Goal: Task Accomplishment & Management: Complete application form

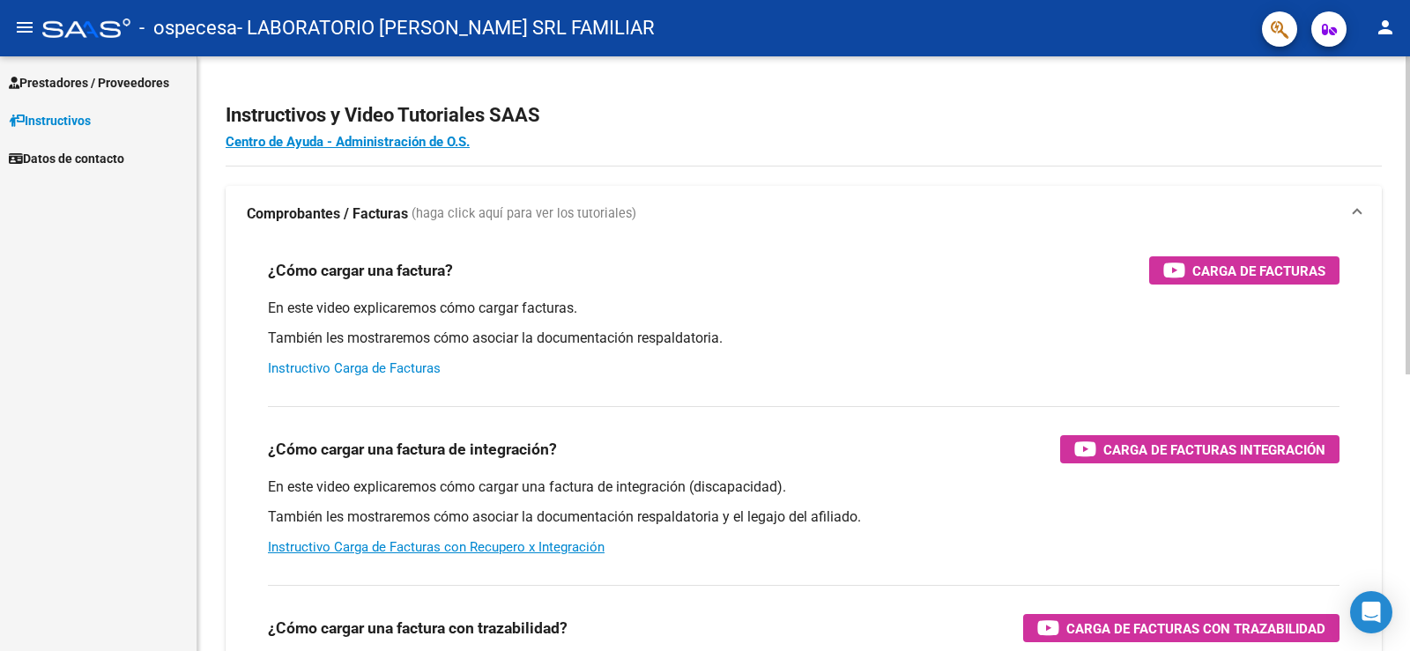
click at [309, 368] on link "Instructivo Carga de Facturas" at bounding box center [354, 368] width 173 height 16
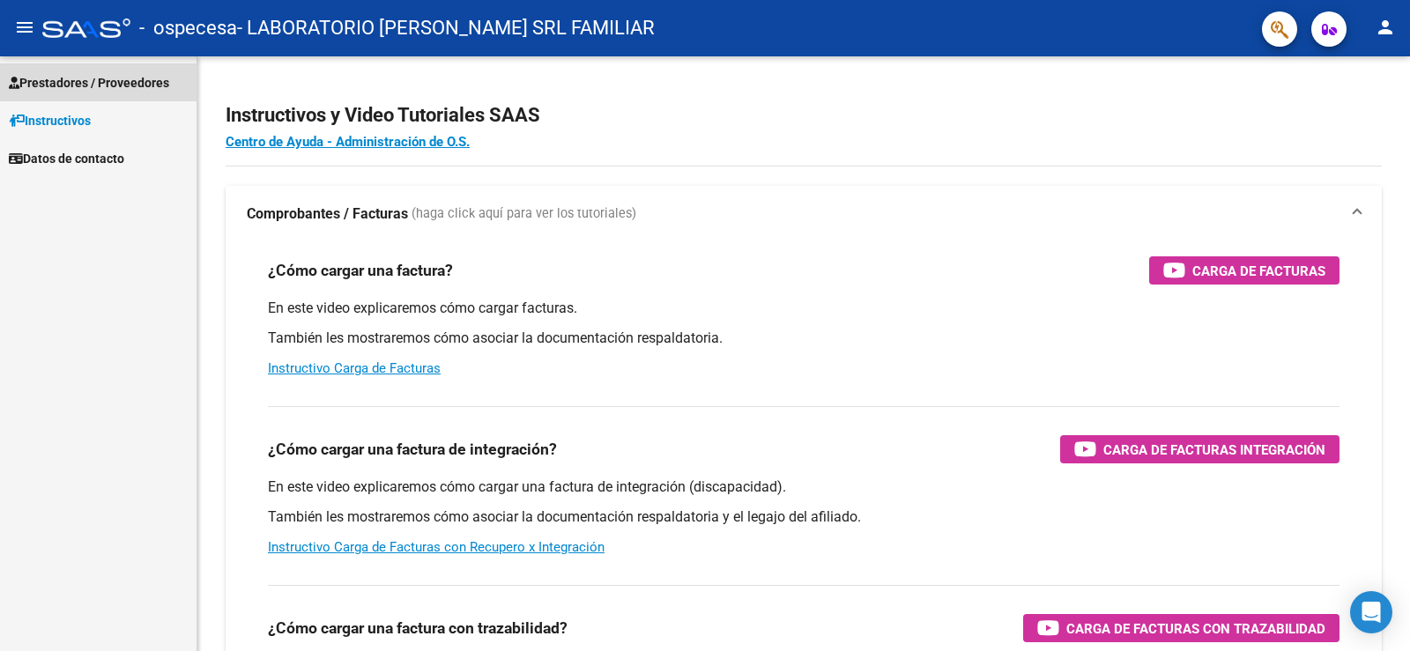
click at [71, 78] on span "Prestadores / Proveedores" at bounding box center [89, 82] width 160 height 19
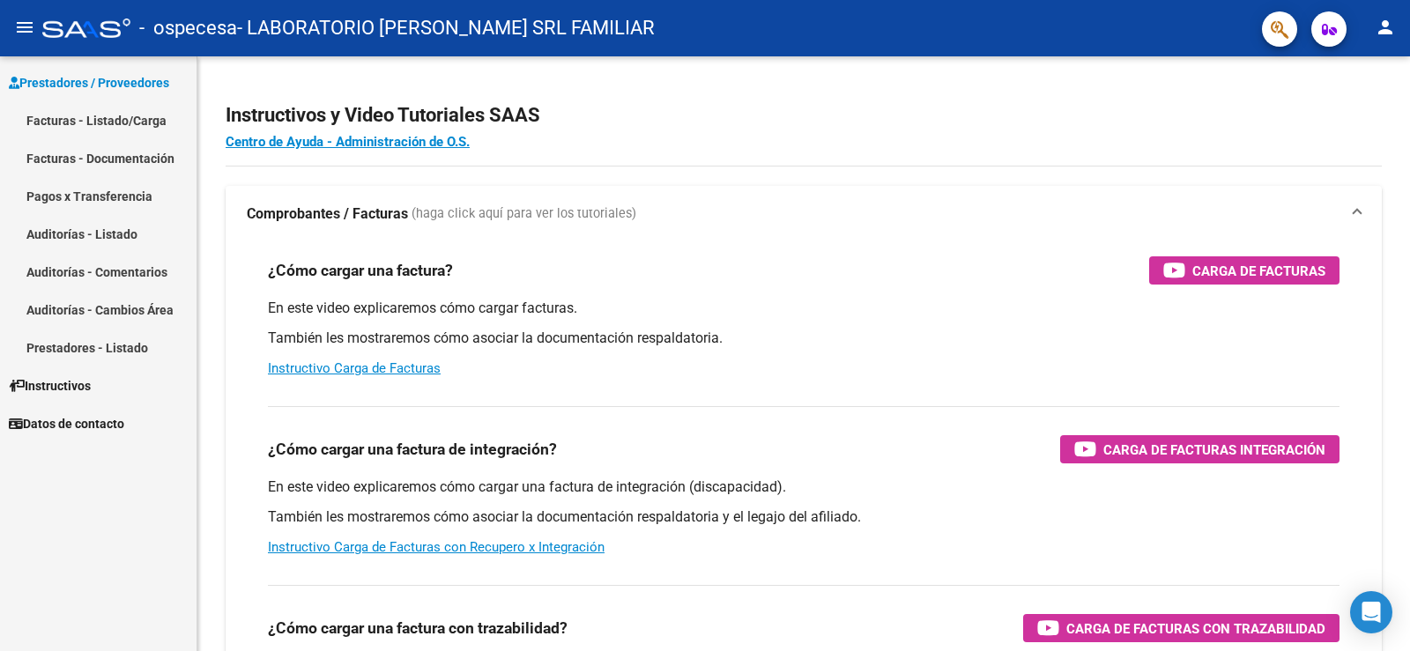
click at [148, 121] on link "Facturas - Listado/Carga" at bounding box center [98, 120] width 197 height 38
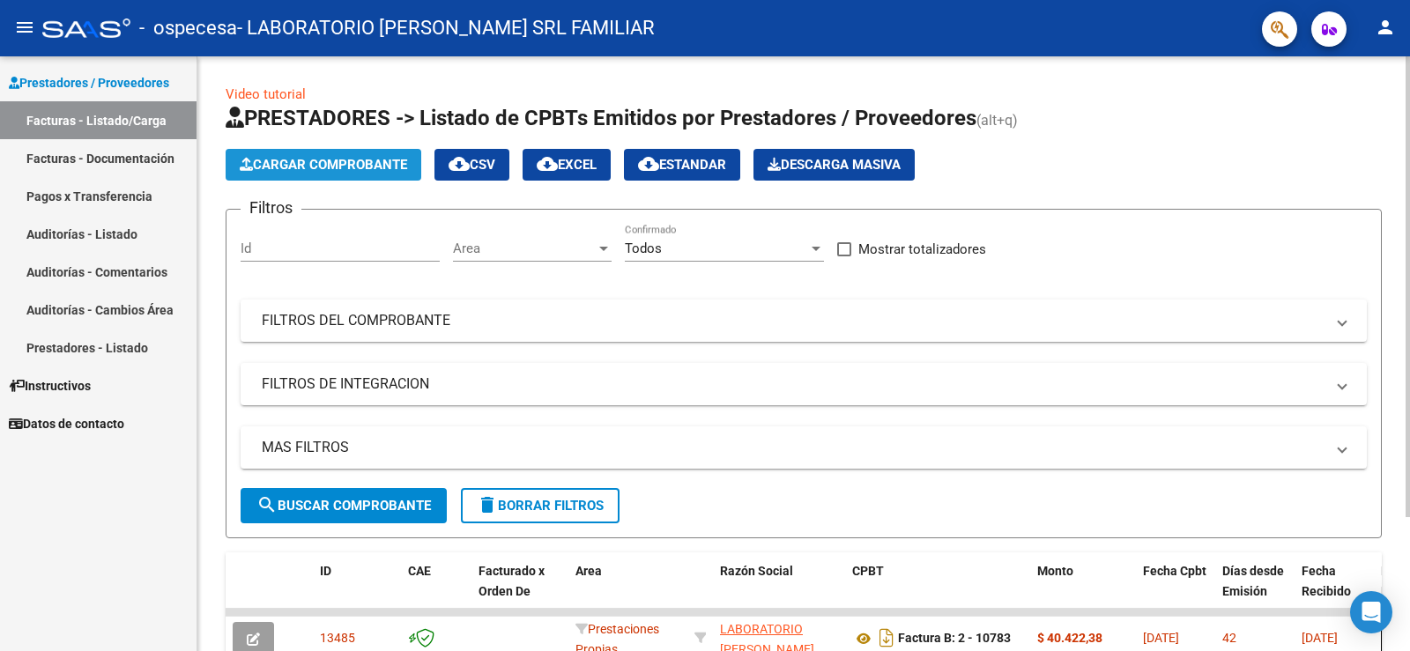
click at [320, 164] on span "Cargar Comprobante" at bounding box center [323, 165] width 167 height 16
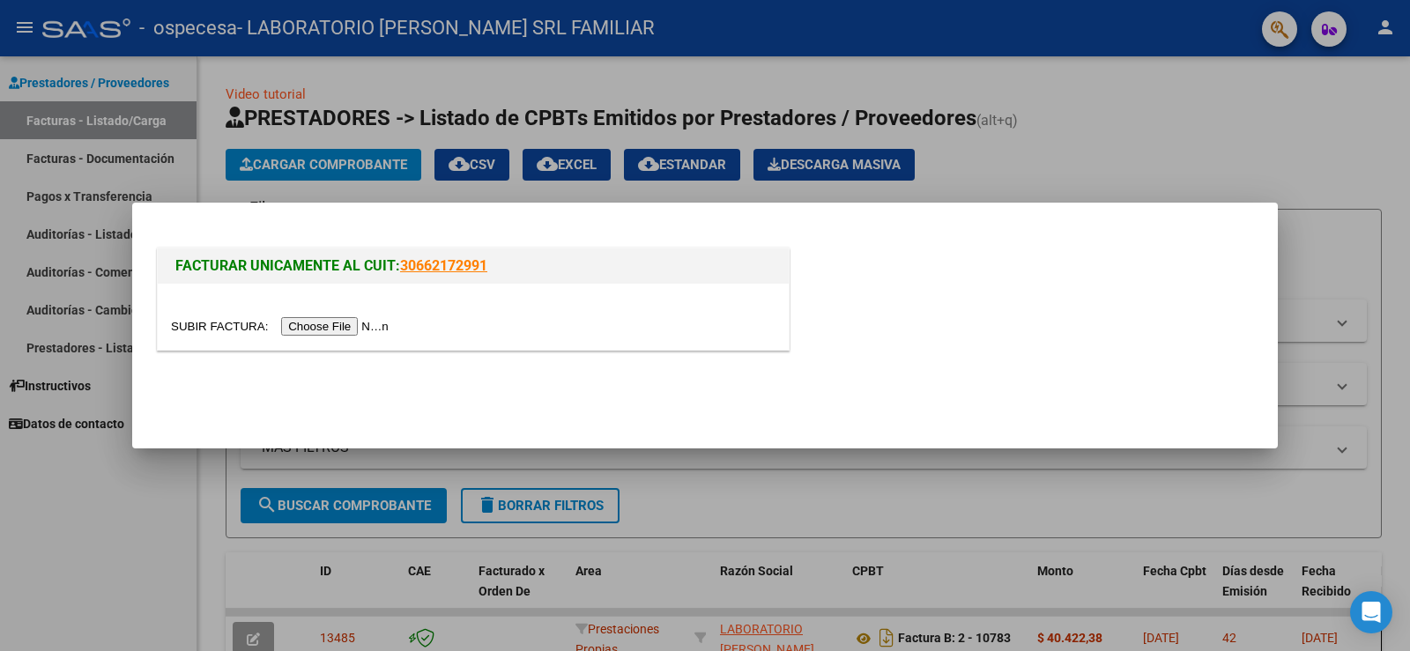
click at [325, 327] on input "file" at bounding box center [282, 326] width 223 height 19
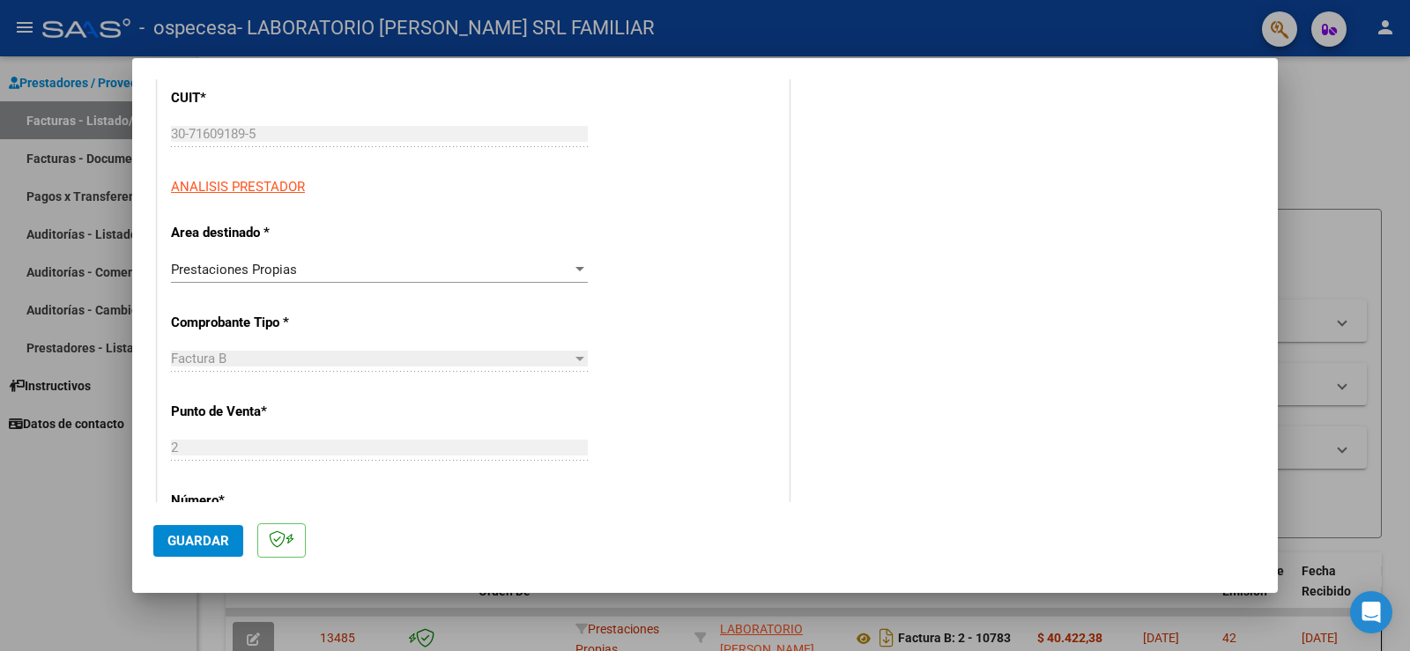
scroll to position [264, 0]
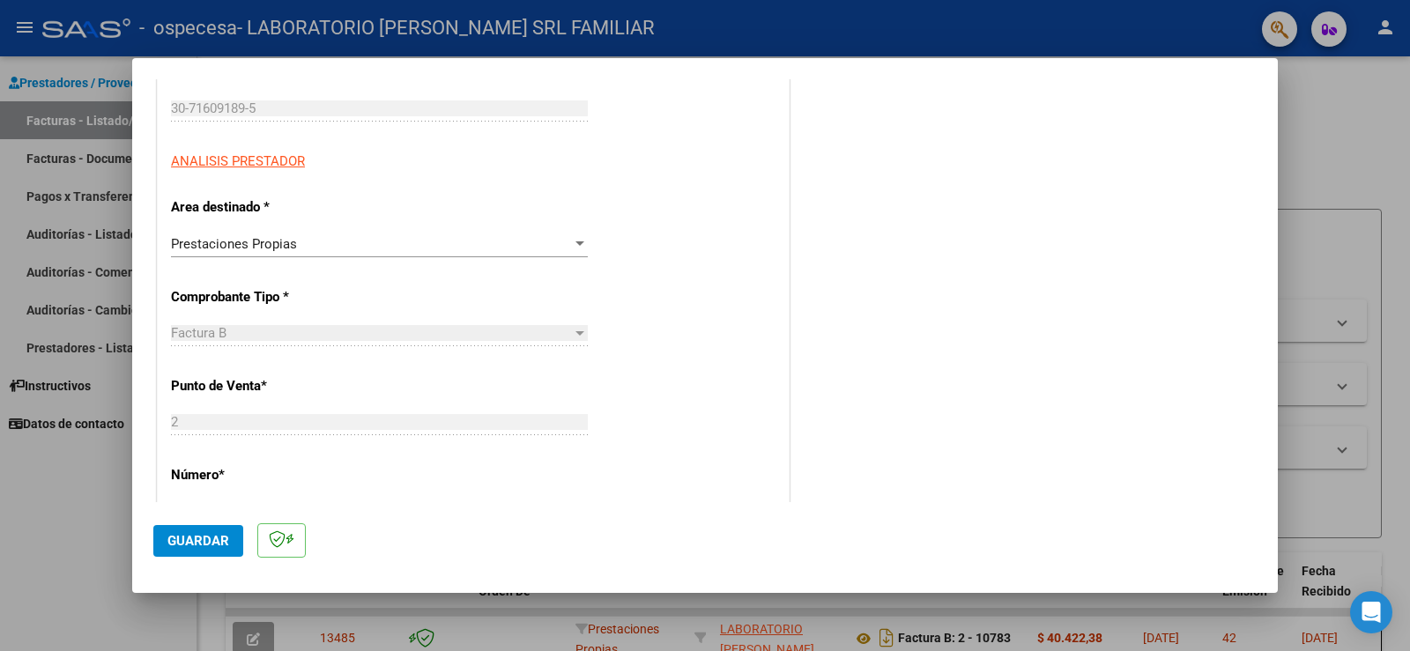
click at [331, 330] on div "Factura B" at bounding box center [371, 333] width 401 height 16
click at [319, 340] on div "Factura B" at bounding box center [371, 333] width 401 height 16
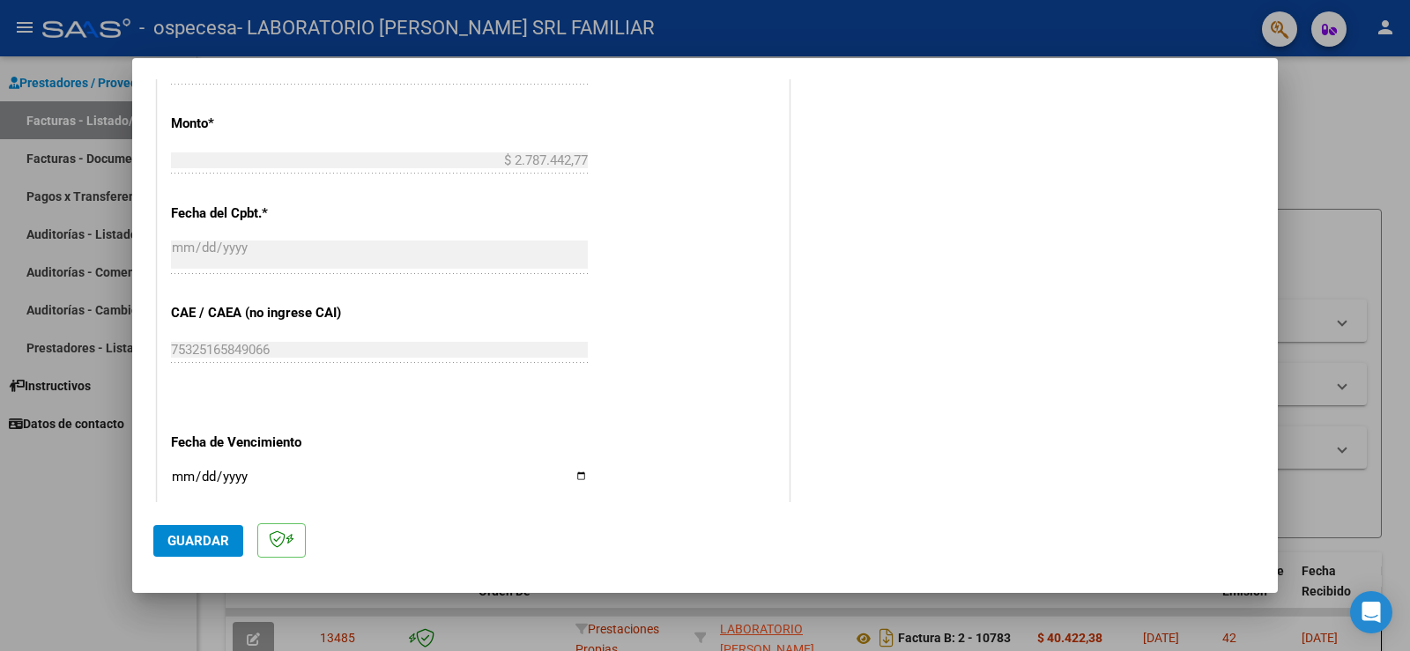
scroll to position [918, 0]
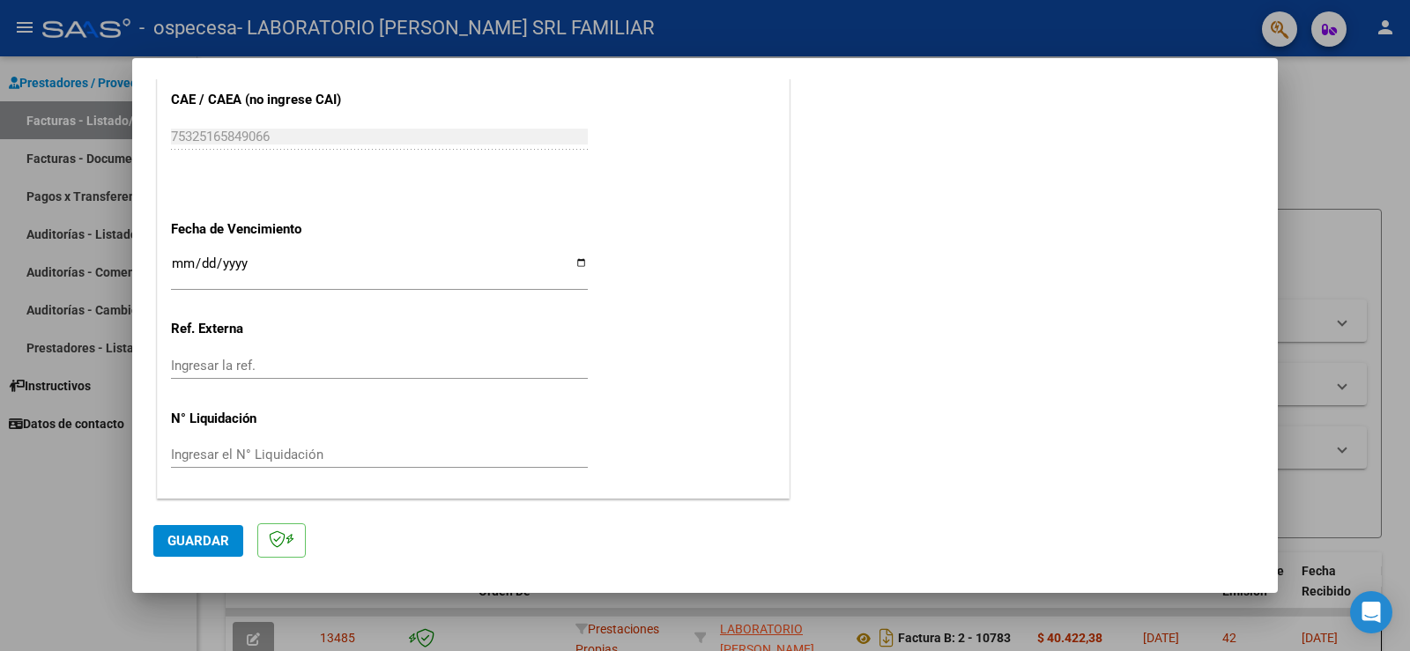
click at [186, 261] on input "Ingresar la fecha" at bounding box center [379, 270] width 417 height 28
type input "[DATE]"
click at [188, 537] on span "Guardar" at bounding box center [198, 541] width 62 height 16
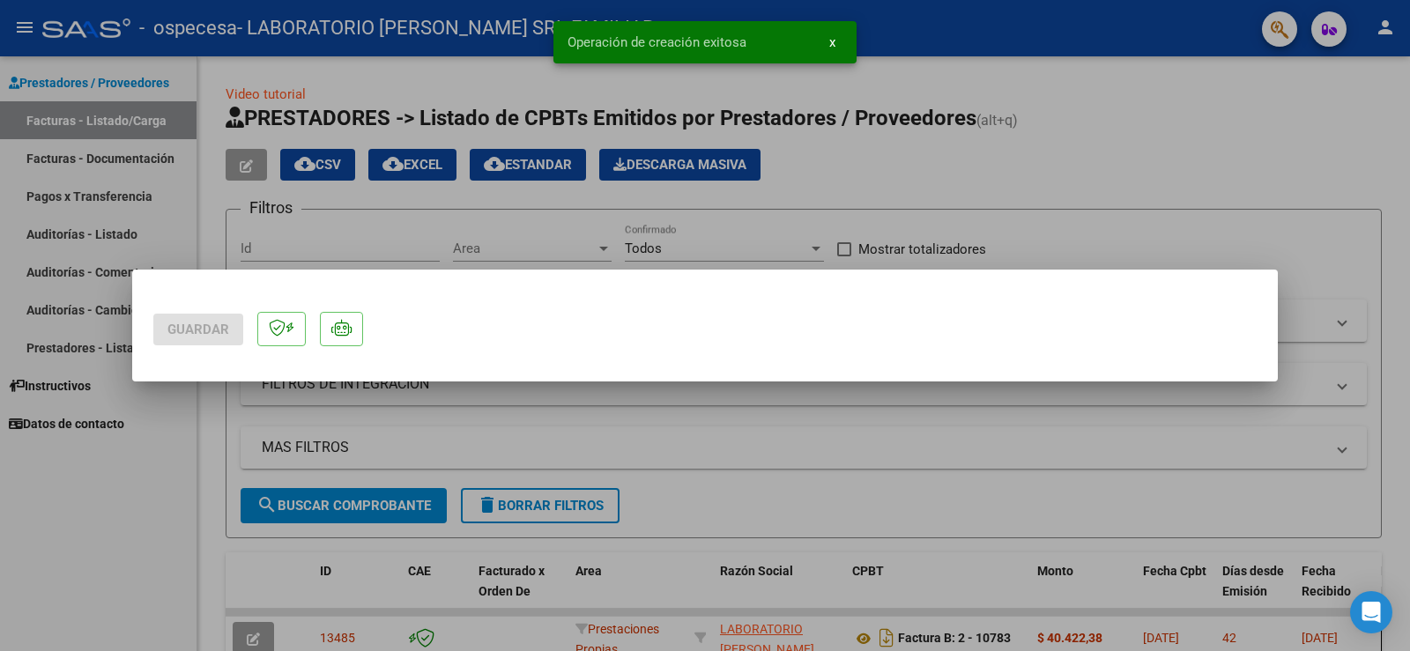
scroll to position [0, 0]
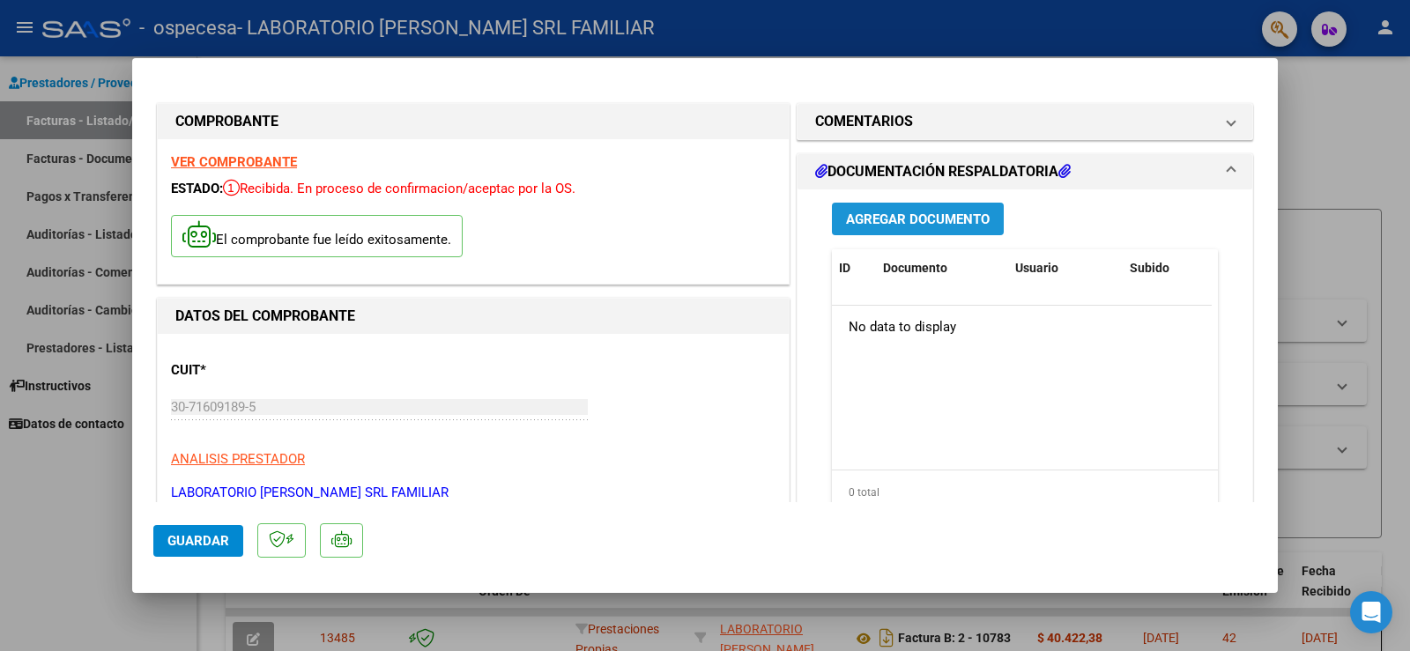
click at [863, 214] on span "Agregar Documento" at bounding box center [918, 220] width 144 height 16
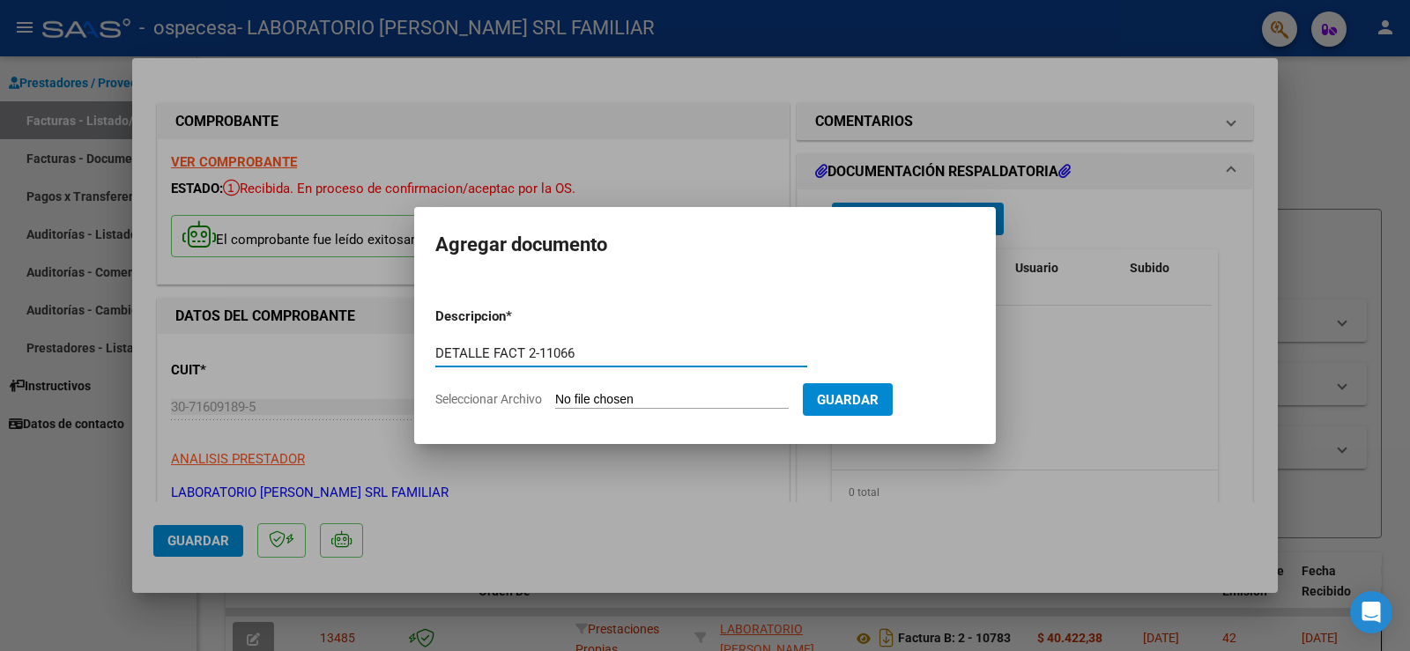
type input "DETALLE FACT 2-11066"
click at [717, 399] on input "Seleccionar Archivo" at bounding box center [672, 400] width 234 height 17
type input "C:\fakepath\CERAMISTAS DET 07-2025.pdf"
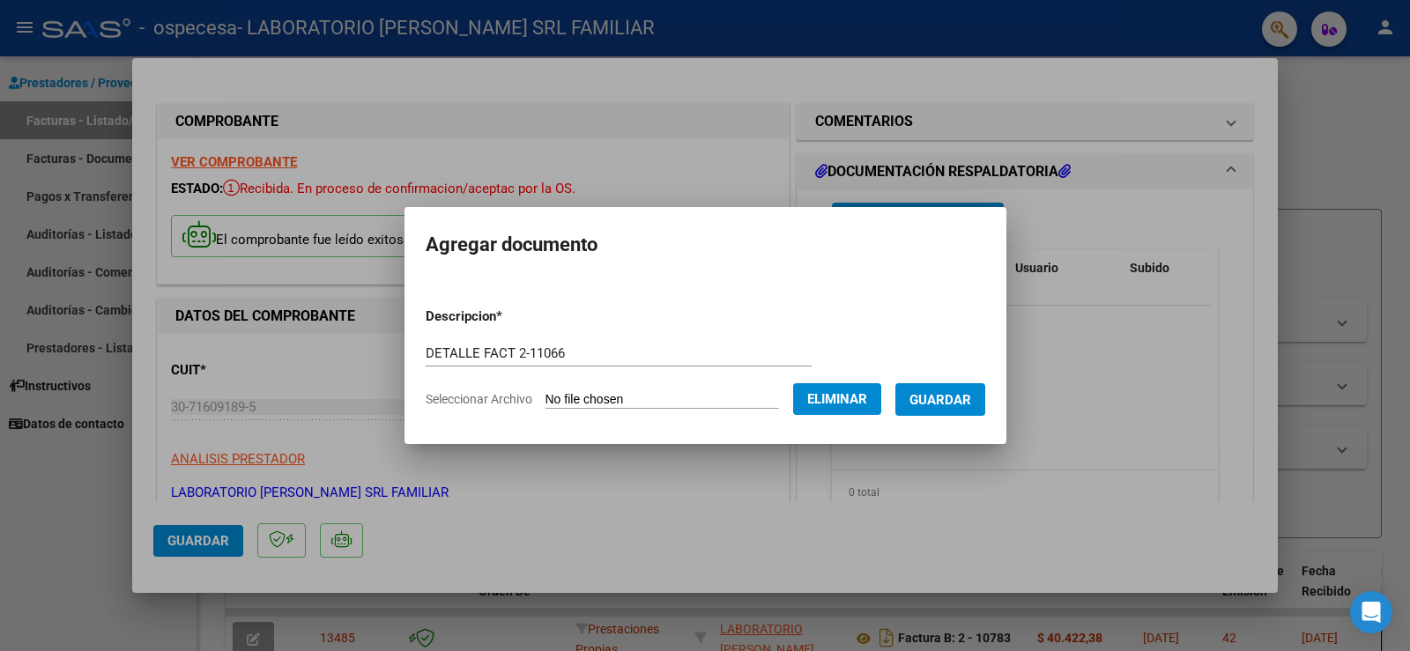
click at [954, 396] on span "Guardar" at bounding box center [941, 400] width 62 height 16
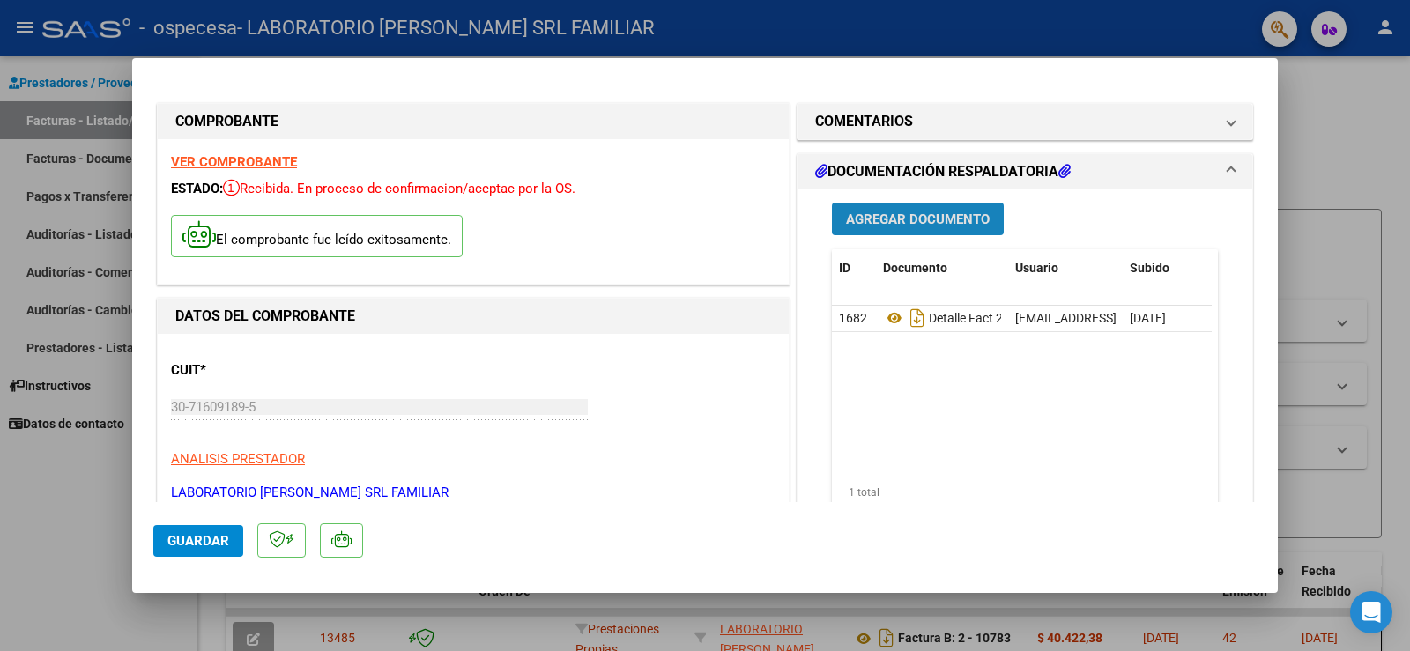
click at [946, 214] on span "Agregar Documento" at bounding box center [918, 220] width 144 height 16
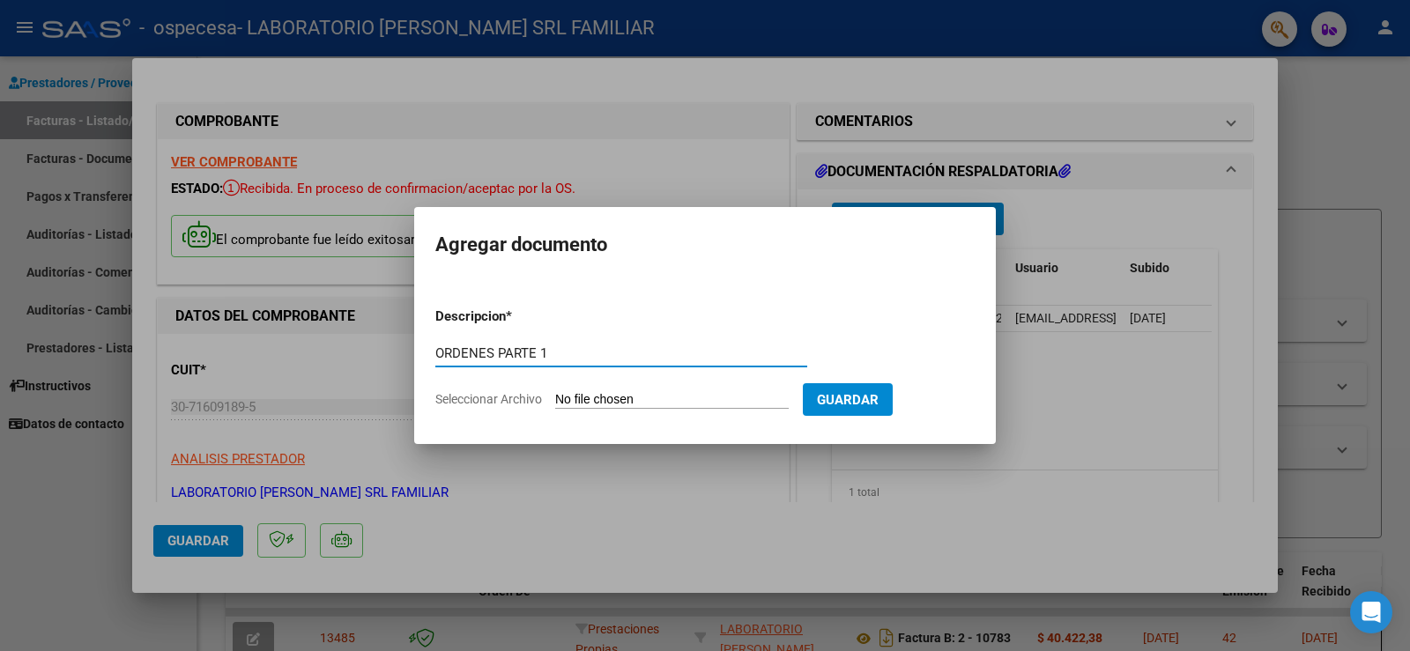
type input "ORDENES PARTE 1"
click at [766, 388] on form "Descripcion * ORDENES PARTE 1 Escriba aquí una descripcion Seleccionar Archivo …" at bounding box center [704, 357] width 539 height 129
click at [611, 394] on input "Seleccionar Archivo" at bounding box center [672, 400] width 234 height 17
type input "C:\fakepath\CERAMISTAS 1.pdf"
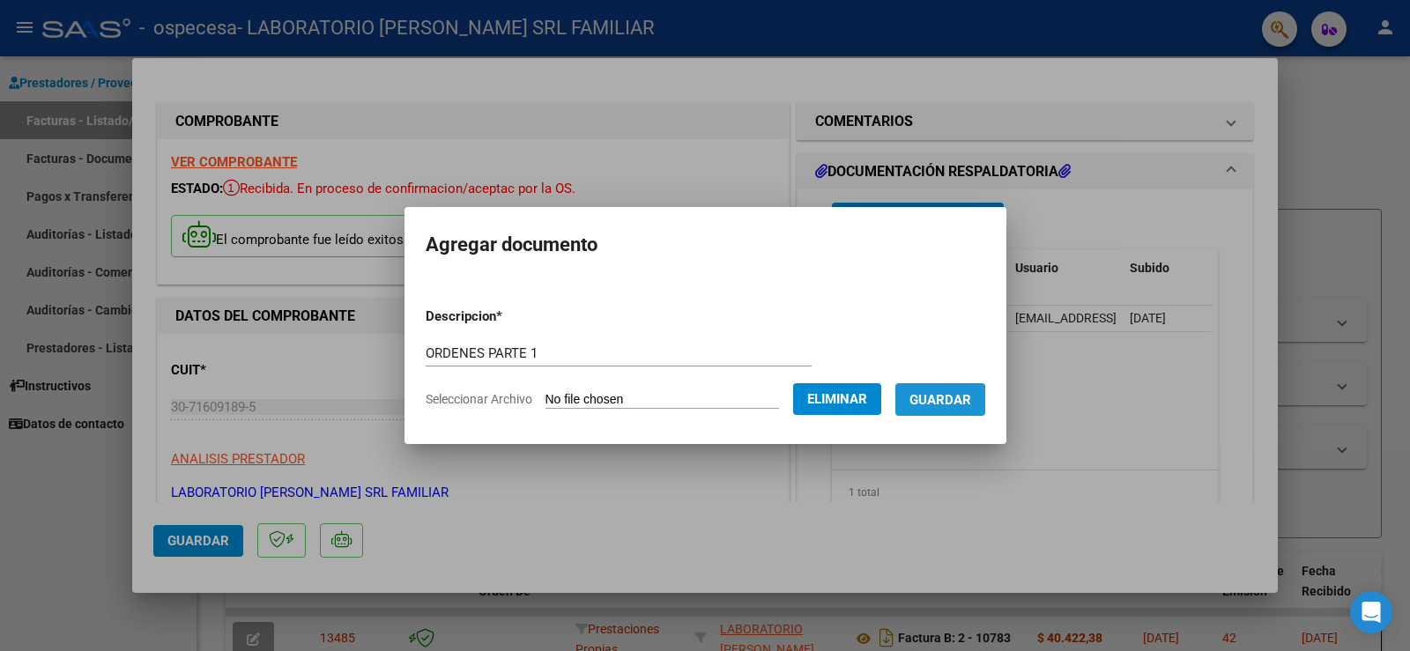
click at [954, 401] on span "Guardar" at bounding box center [941, 400] width 62 height 16
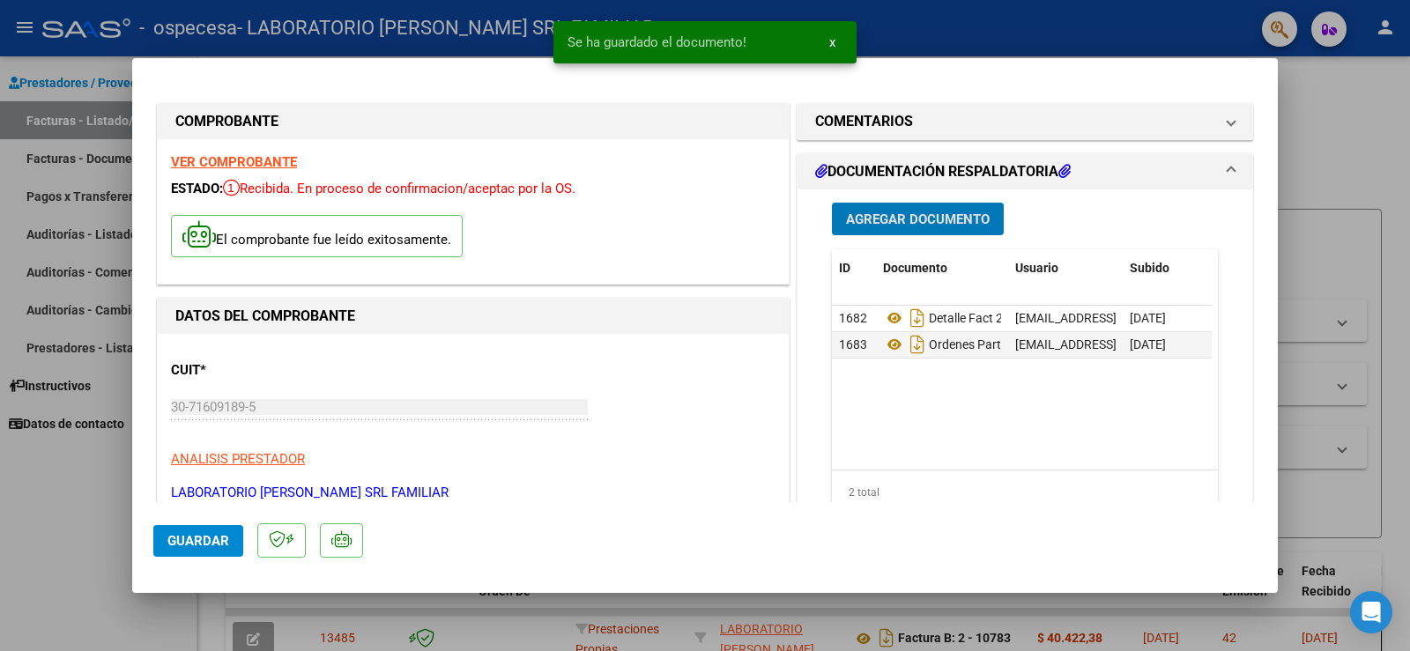
click at [901, 211] on span "Agregar Documento" at bounding box center [918, 219] width 144 height 16
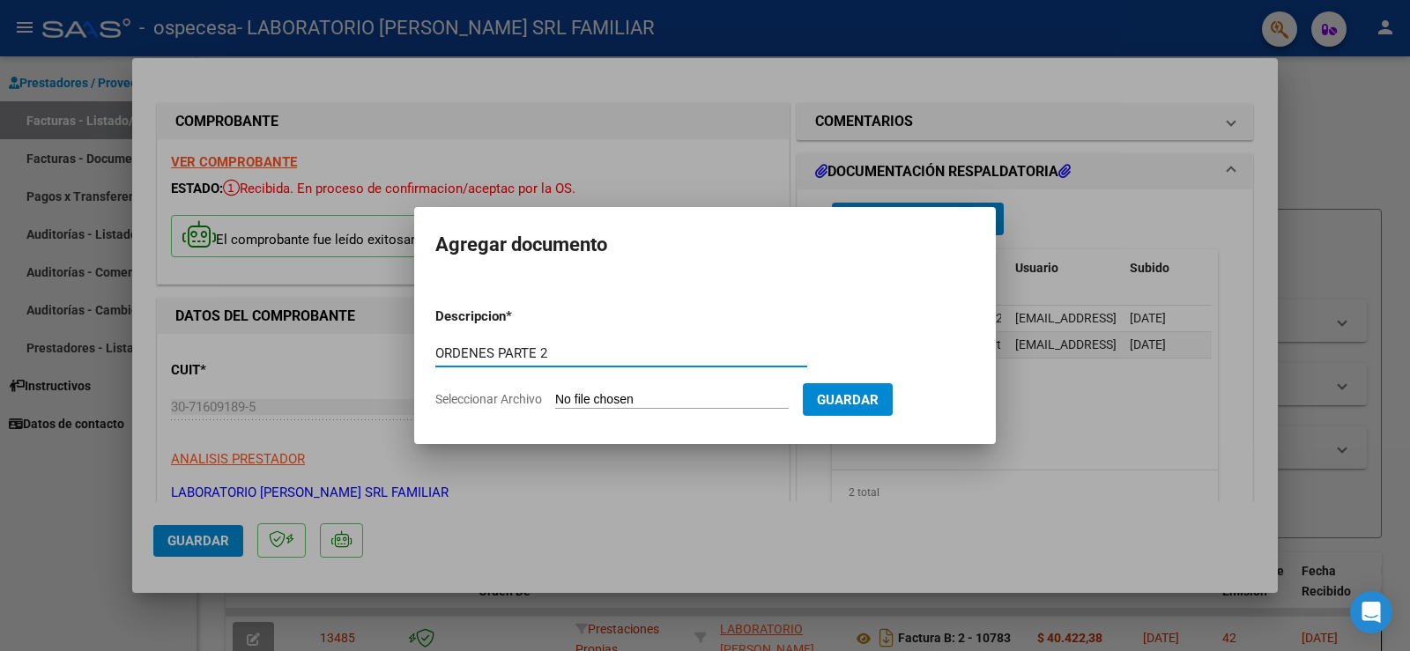
type input "ORDENES PARTE 2"
click at [647, 383] on form "Descripcion * ORDENES PARTE 2 Escriba aquí una descripcion Seleccionar Archivo …" at bounding box center [704, 357] width 539 height 129
click at [649, 395] on input "Seleccionar Archivo" at bounding box center [672, 400] width 234 height 17
type input "C:\fakepath\CERAMISTAS 2.pdf"
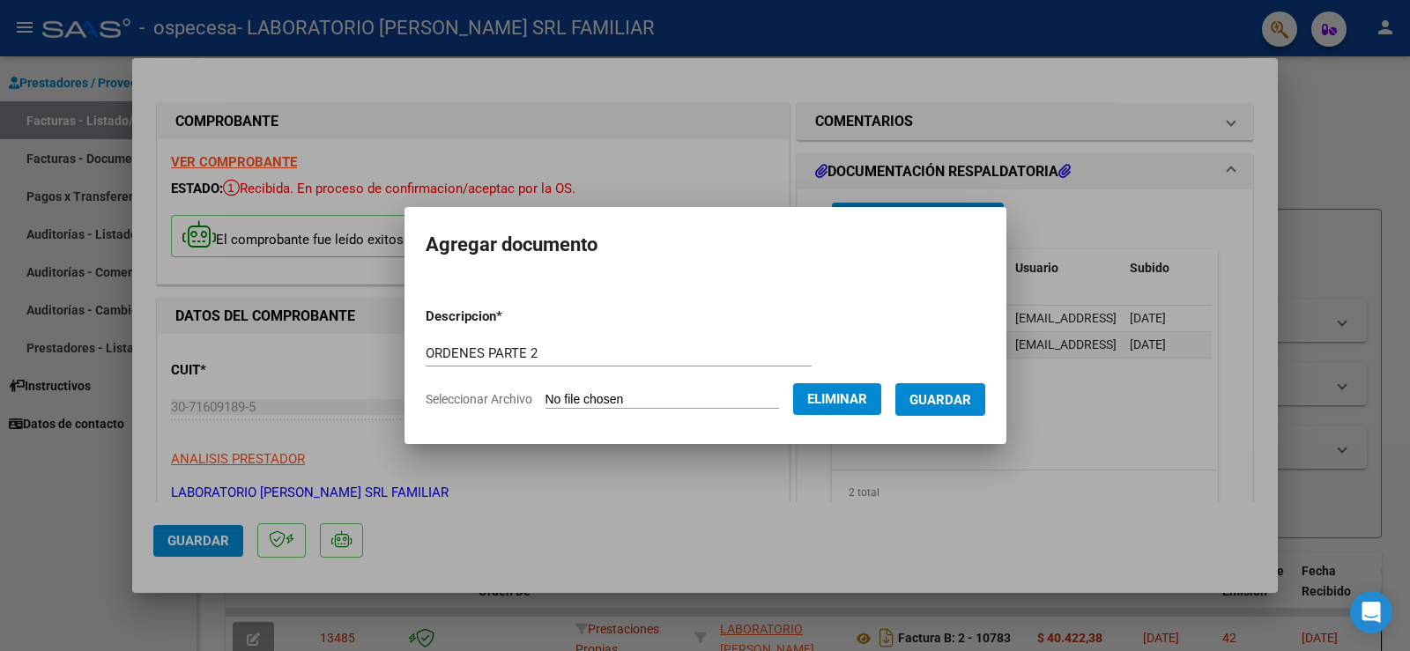
click at [964, 405] on span "Guardar" at bounding box center [941, 400] width 62 height 16
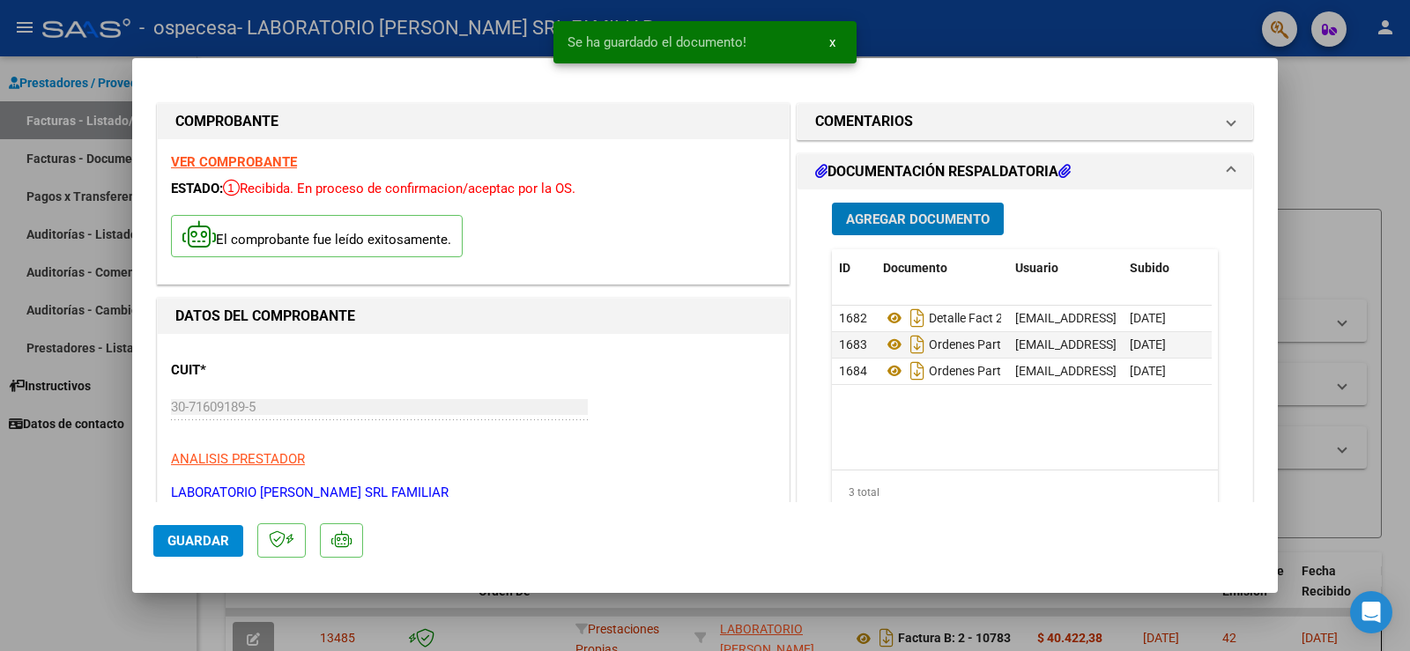
click at [926, 224] on span "Agregar Documento" at bounding box center [918, 220] width 144 height 16
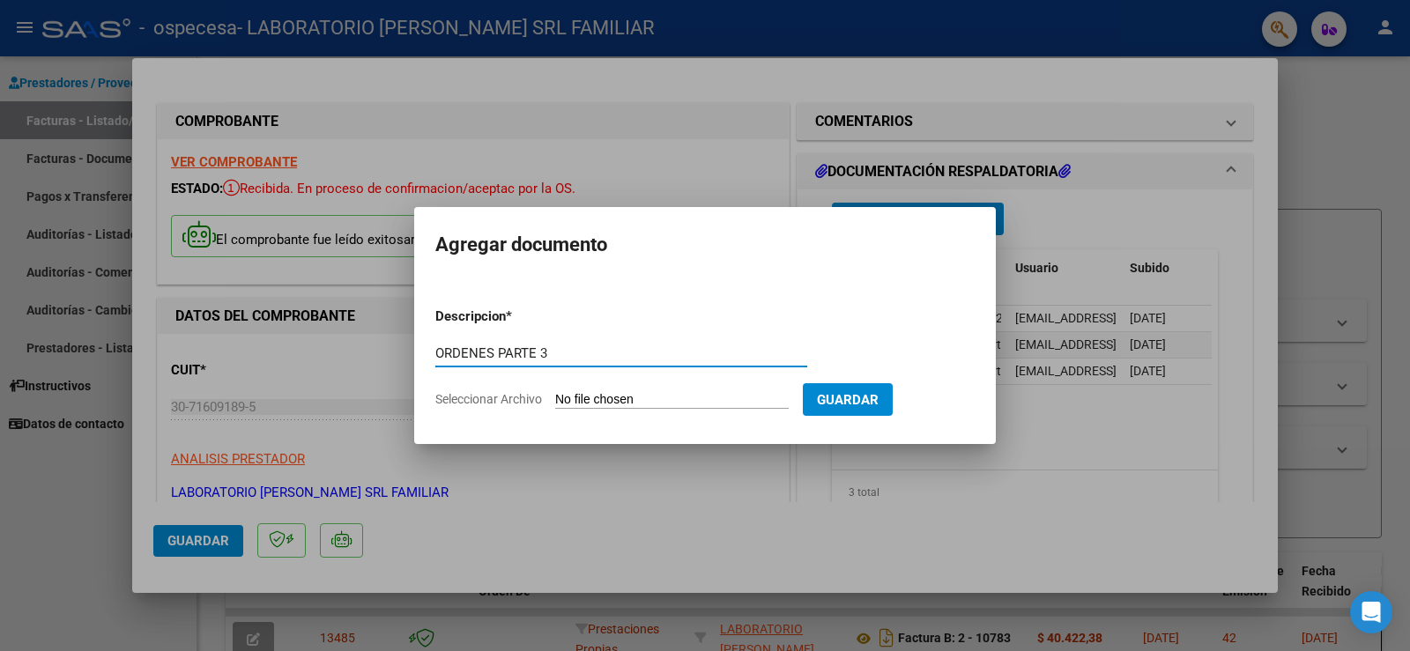
type input "ORDENES PARTE 3"
click at [696, 404] on input "Seleccionar Archivo" at bounding box center [672, 400] width 234 height 17
type input "C:\fakepath\CERAMISTAS 3.pdf"
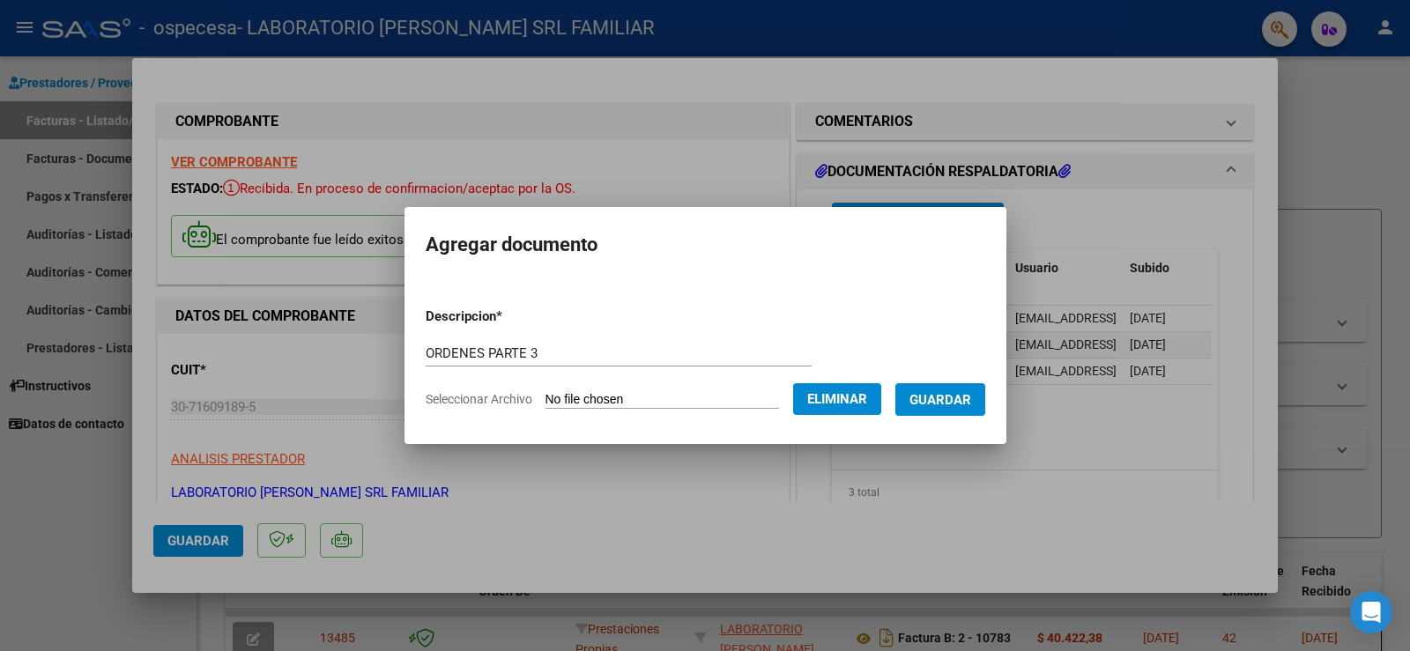
click at [974, 414] on button "Guardar" at bounding box center [940, 399] width 90 height 33
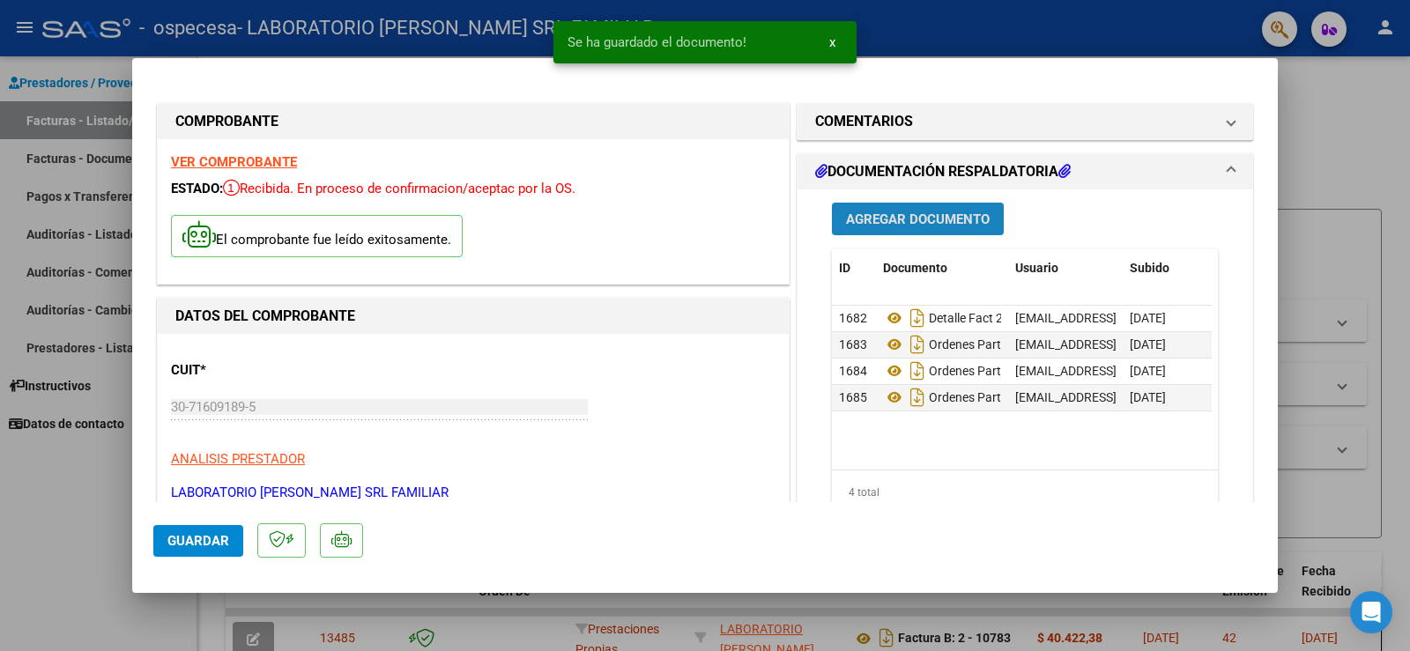
click at [912, 232] on button "Agregar Documento" at bounding box center [918, 219] width 172 height 33
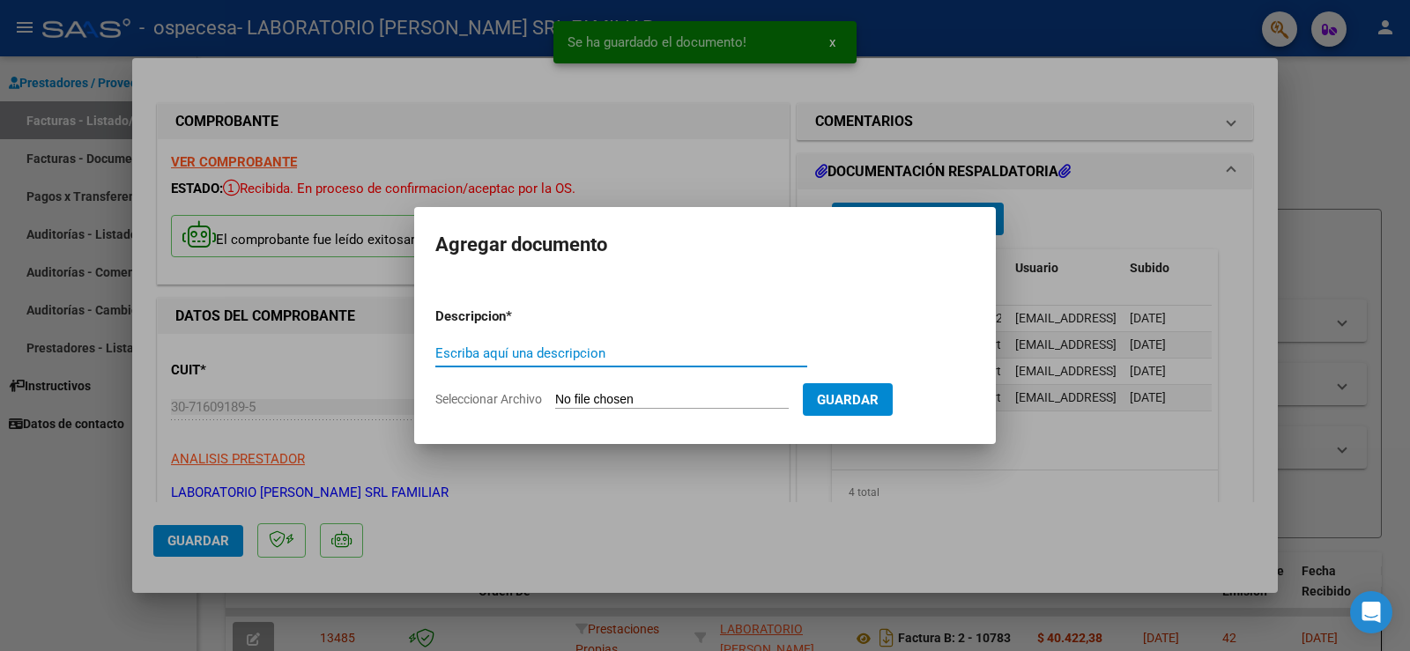
type input "P"
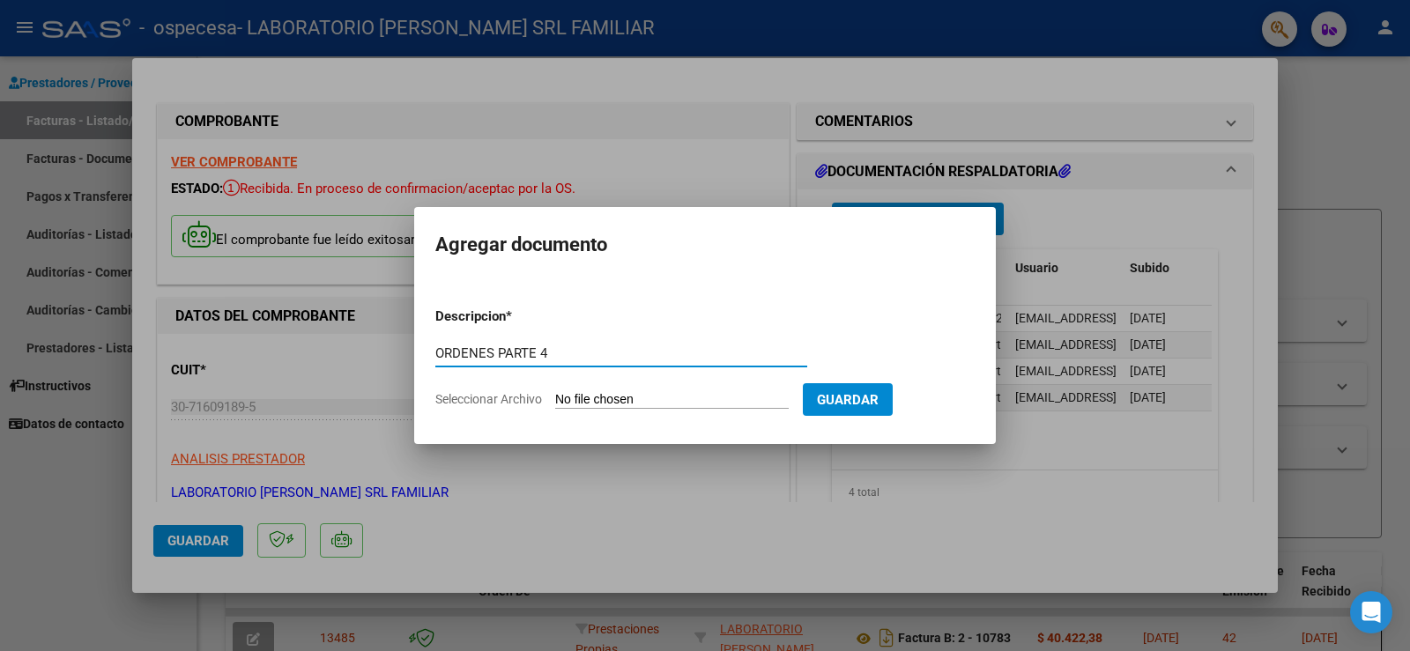
type input "ORDENES PARTE 4"
click at [686, 390] on form "Descripcion * ORDENES PARTE 4 Escriba aquí una descripcion Seleccionar Archivo …" at bounding box center [704, 357] width 539 height 129
click at [682, 395] on input "Seleccionar Archivo" at bounding box center [672, 400] width 234 height 17
type input "C:\fakepath\CERAMISTAS 4.pdf"
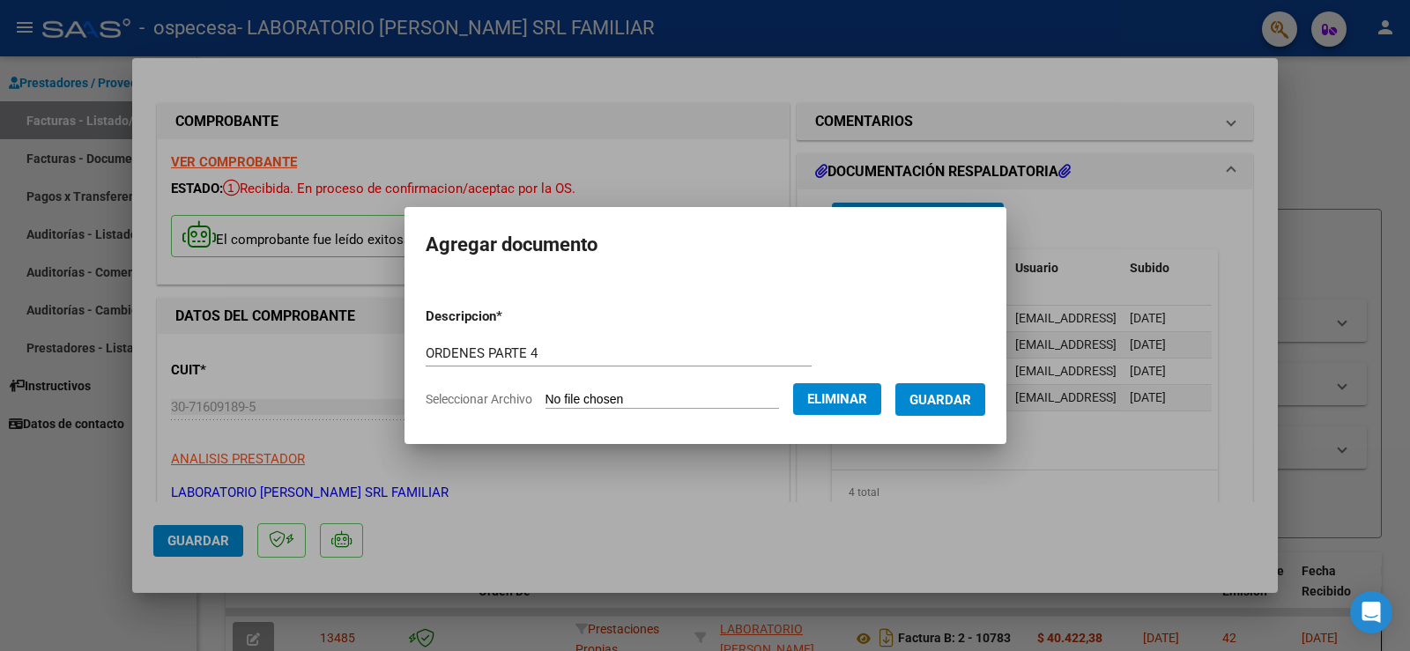
click at [969, 411] on button "Guardar" at bounding box center [940, 399] width 90 height 33
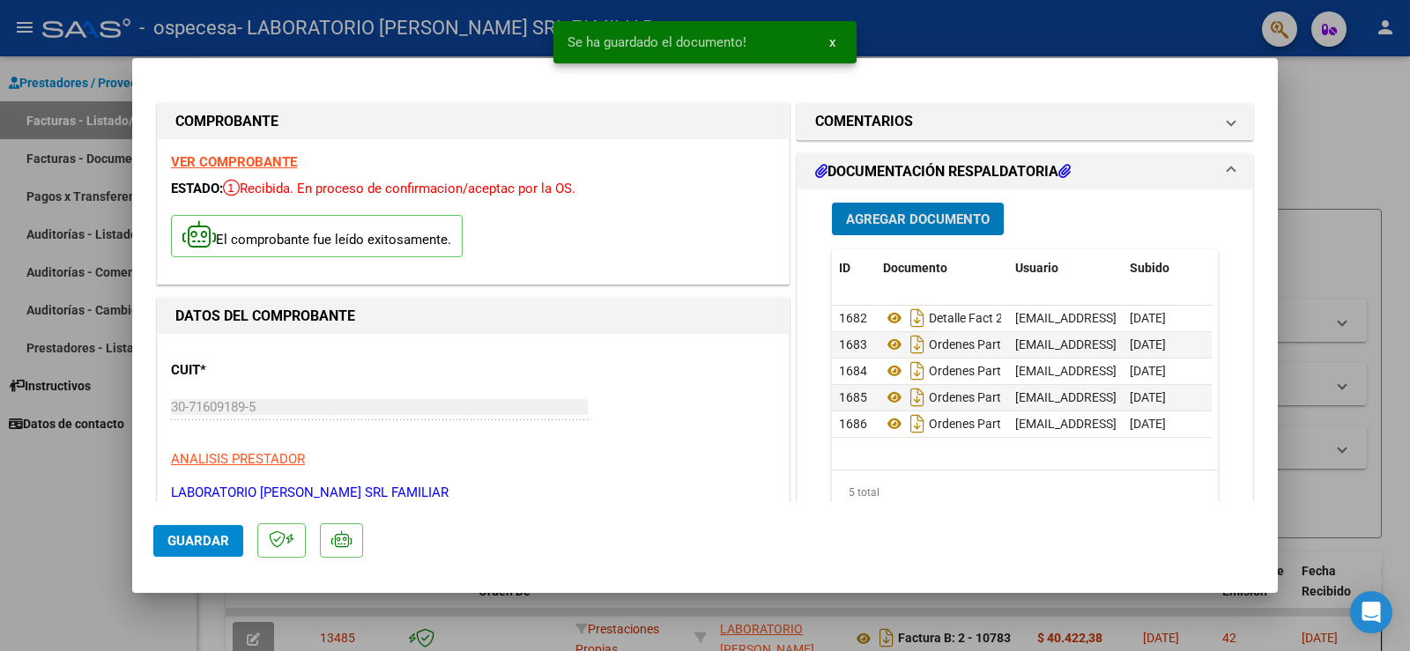
click at [887, 224] on span "Agregar Documento" at bounding box center [918, 220] width 144 height 16
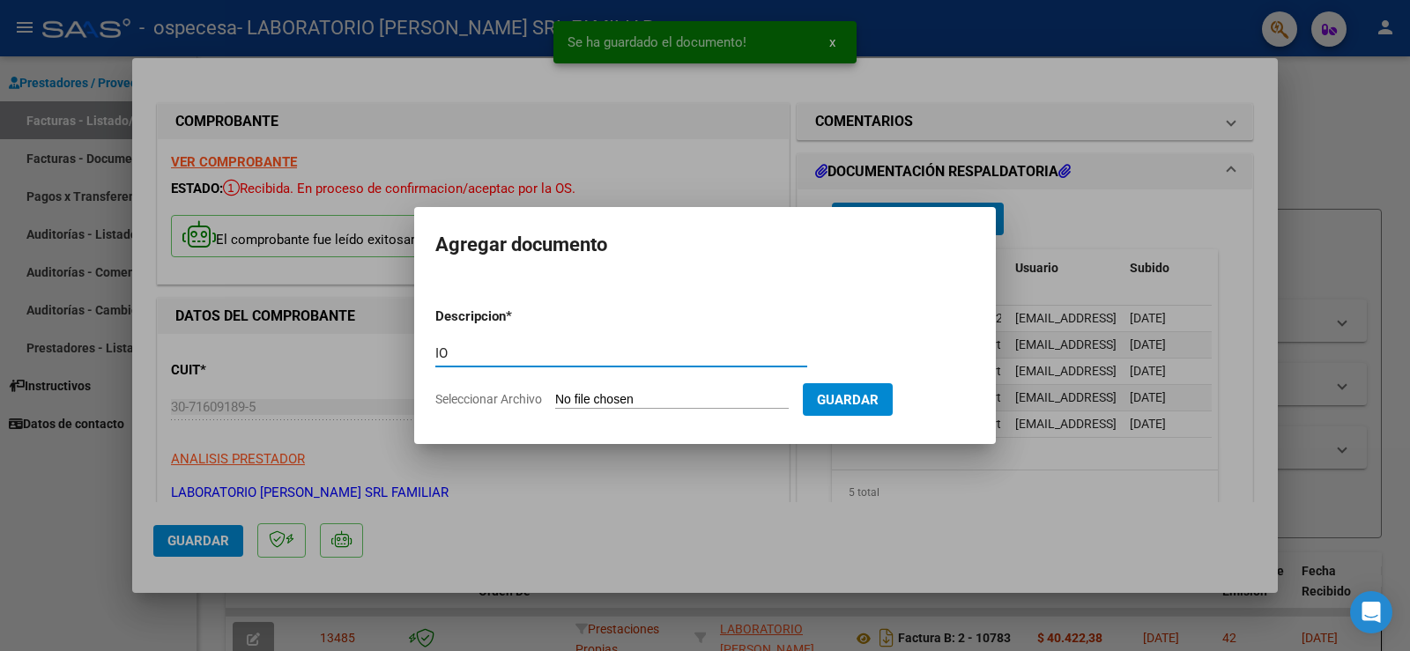
type input "I"
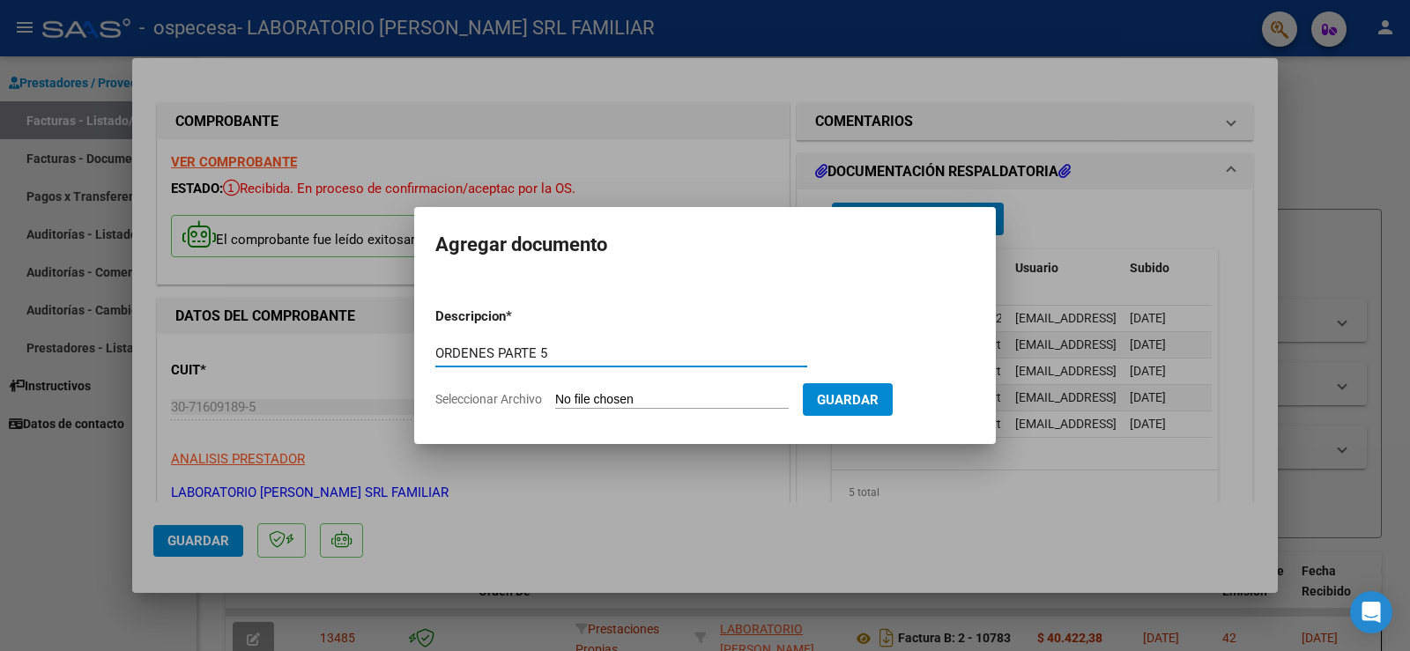
type input "ORDENES PARTE 5"
click at [734, 394] on input "Seleccionar Archivo" at bounding box center [672, 400] width 234 height 17
type input "C:\fakepath\CERAMISTAS 5.pdf"
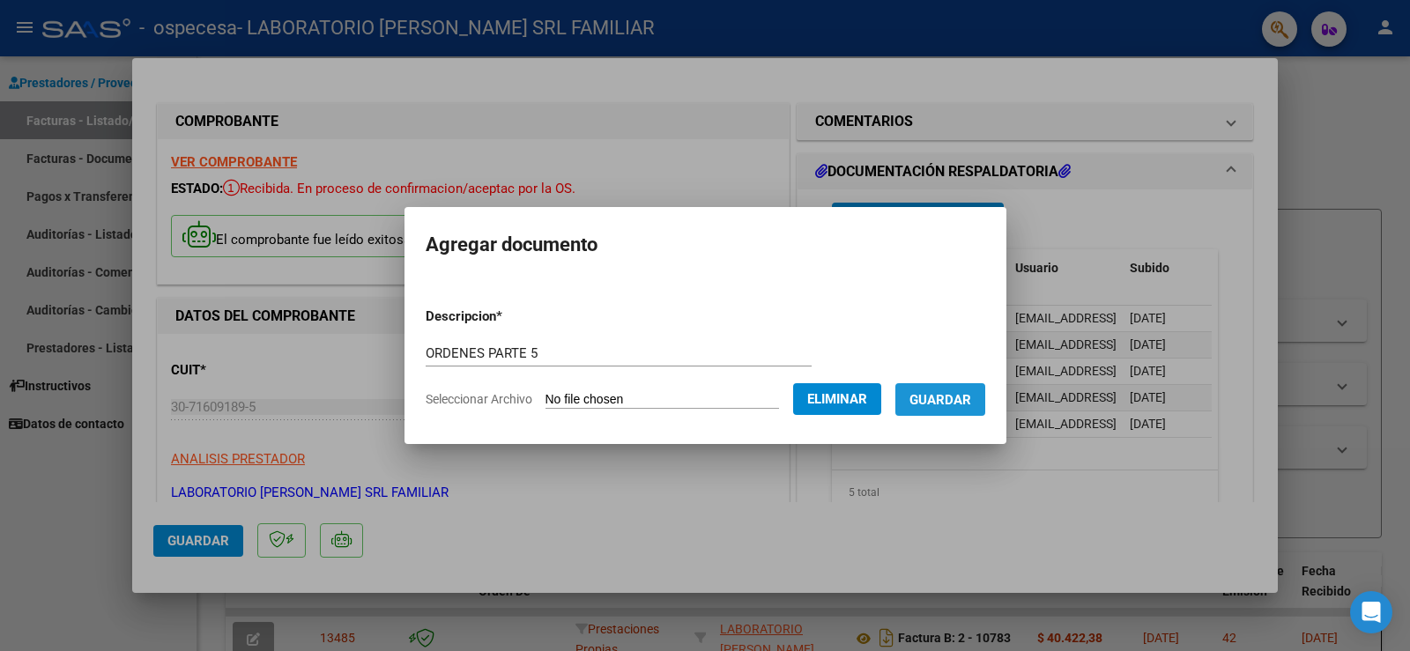
click at [966, 392] on span "Guardar" at bounding box center [941, 400] width 62 height 16
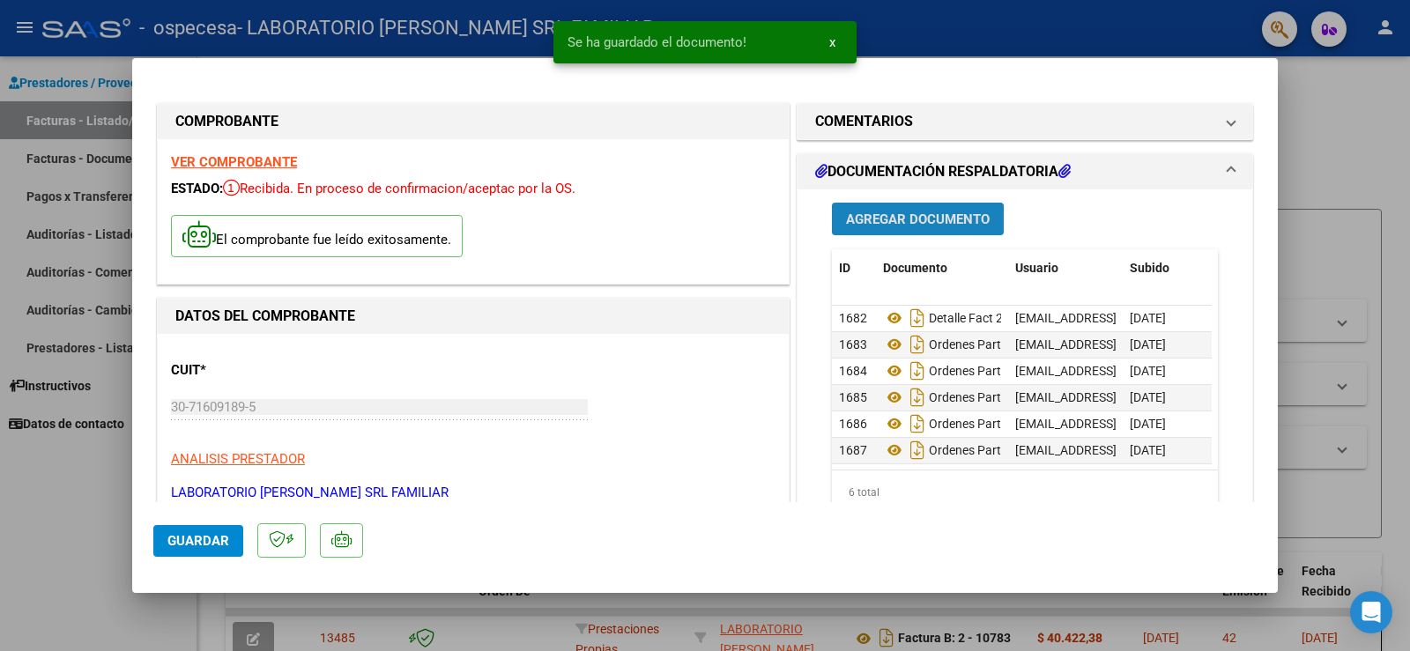
click at [914, 214] on span "Agregar Documento" at bounding box center [918, 220] width 144 height 16
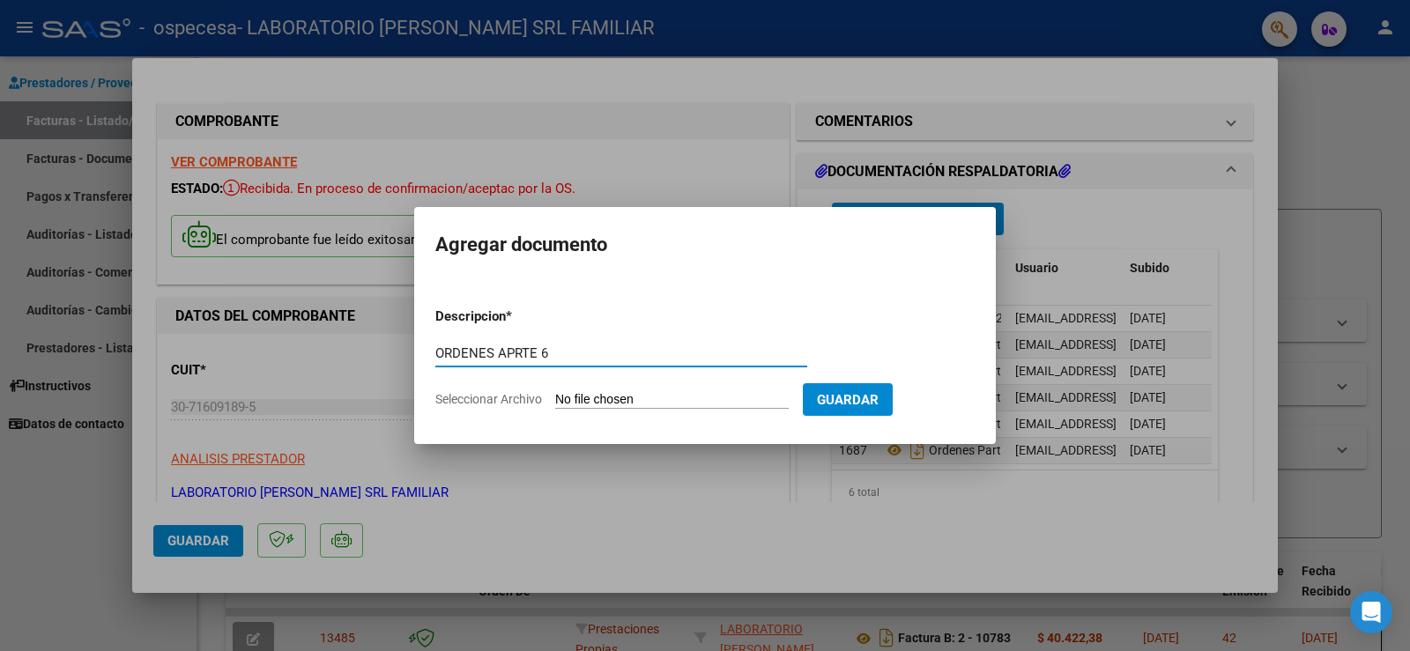
type input "ORDENES APRTE 6"
click at [706, 397] on input "Seleccionar Archivo" at bounding box center [672, 400] width 234 height 17
type input "C:\fakepath\CERAMISTAS 6.pdf"
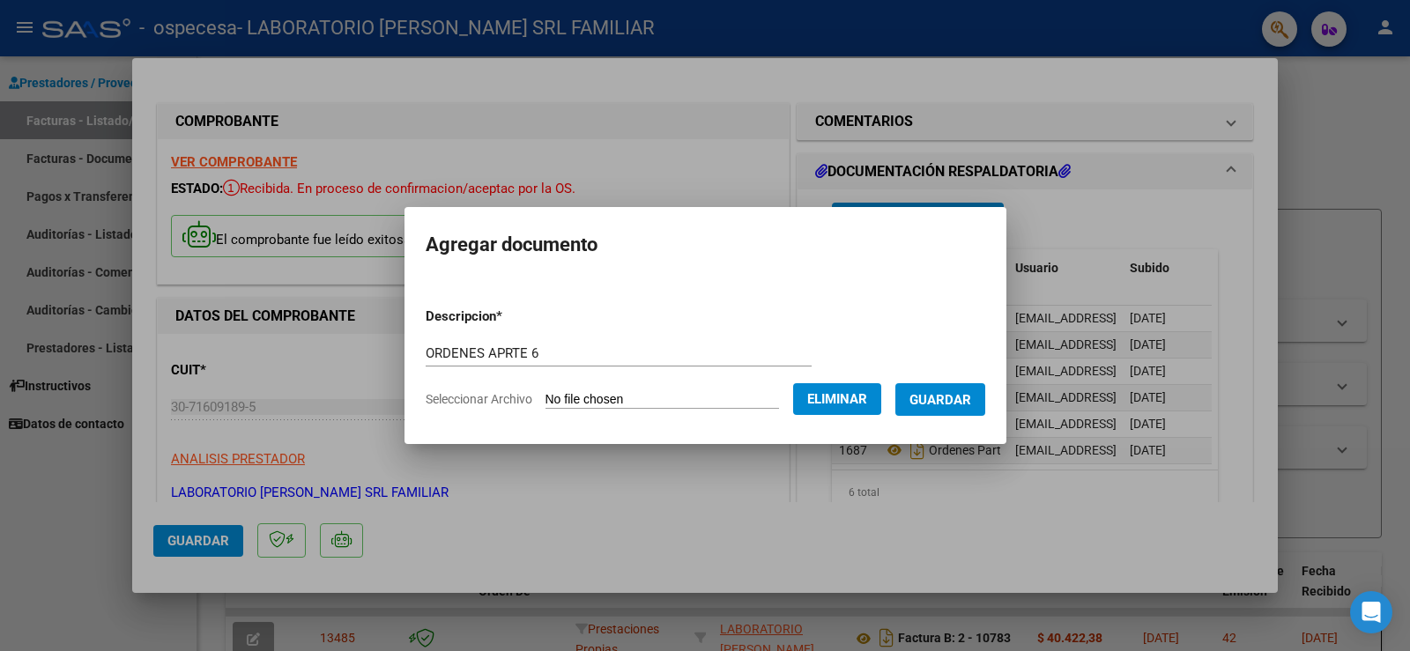
click at [962, 396] on span "Guardar" at bounding box center [941, 400] width 62 height 16
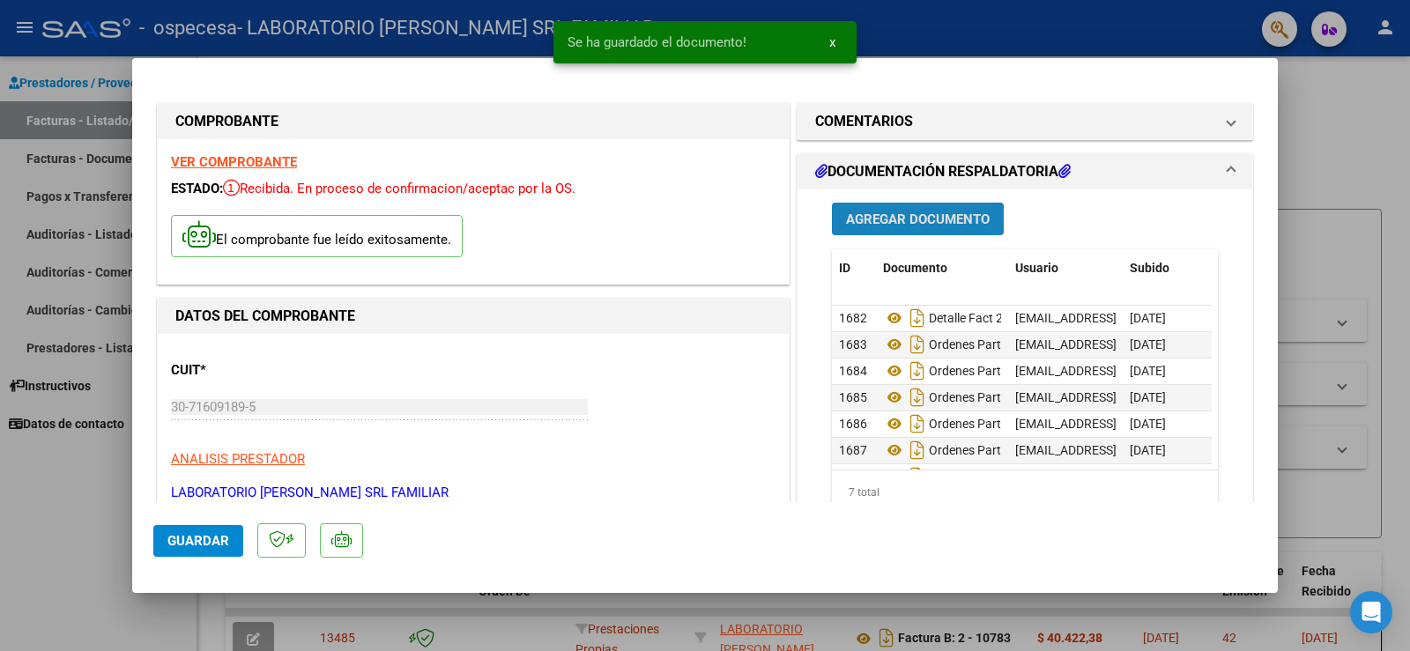
click at [882, 214] on span "Agregar Documento" at bounding box center [918, 220] width 144 height 16
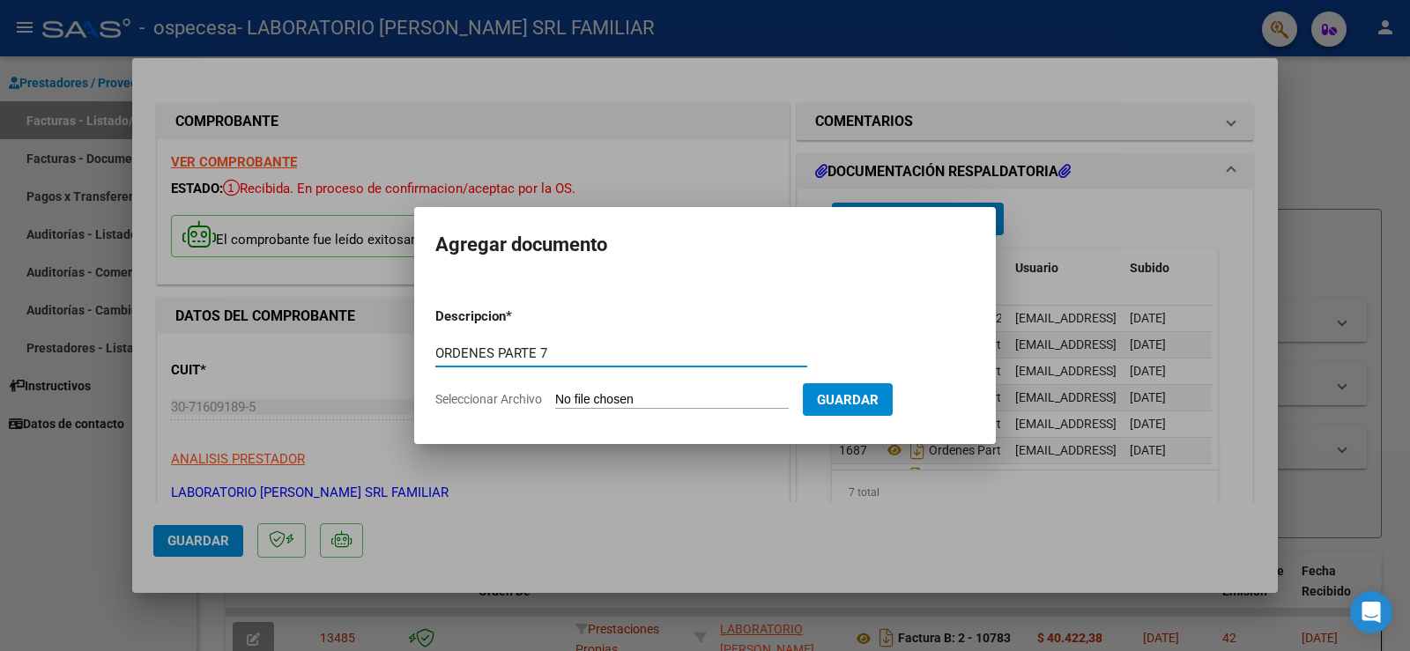
type input "ORDENES PARTE 7"
click at [667, 403] on input "Seleccionar Archivo" at bounding box center [672, 400] width 234 height 17
type input "C:\fakepath\CERAMISTAS 7.pdf"
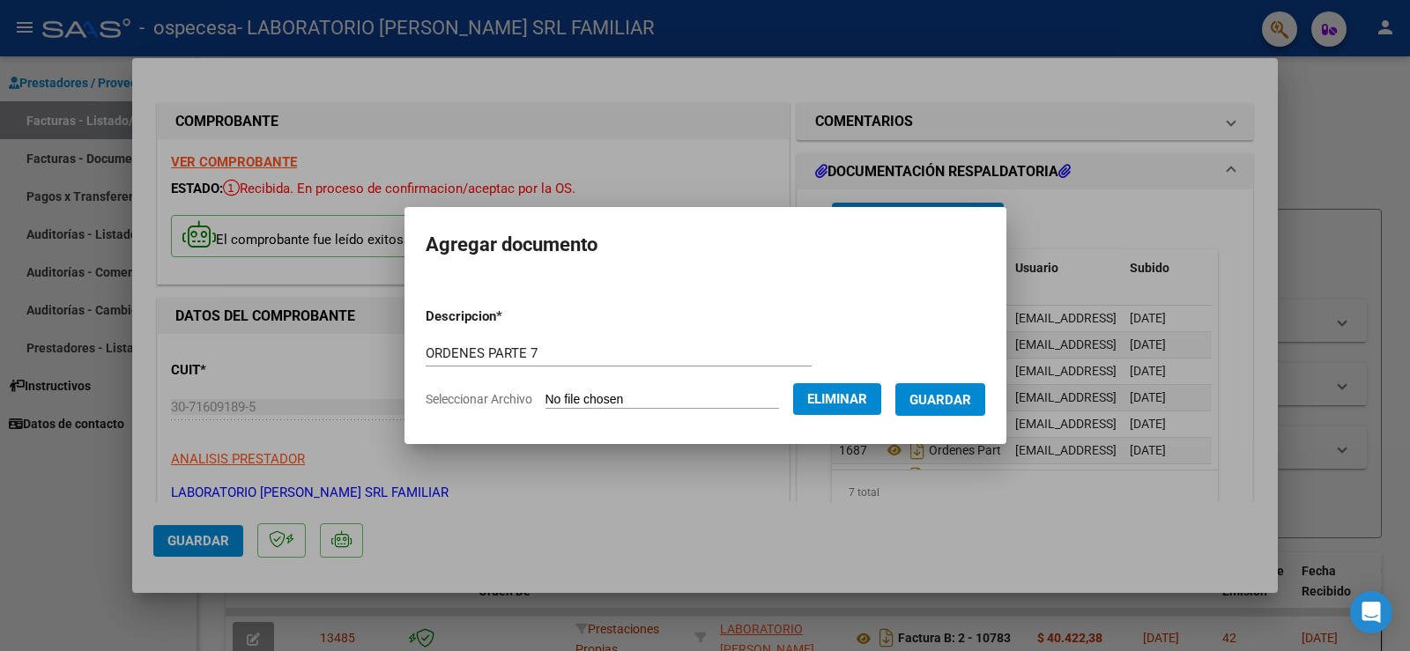
click at [971, 400] on span "Guardar" at bounding box center [941, 400] width 62 height 16
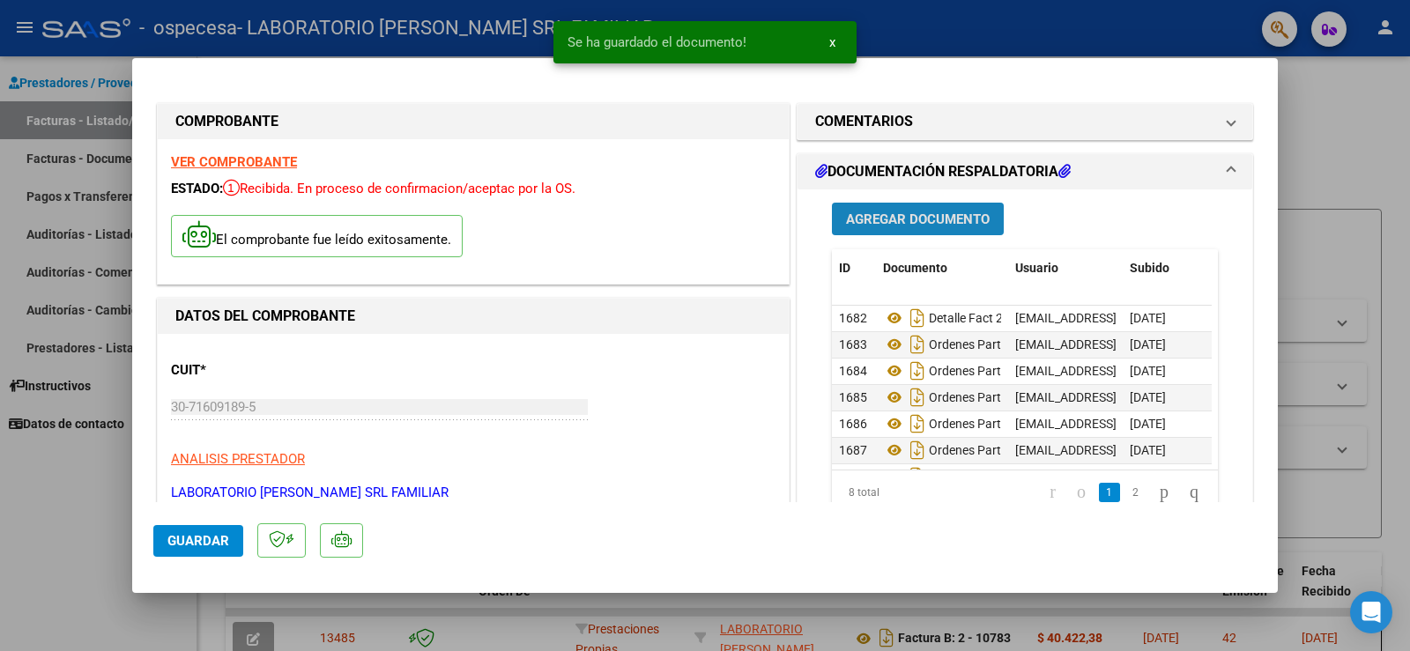
click at [909, 209] on button "Agregar Documento" at bounding box center [918, 219] width 172 height 33
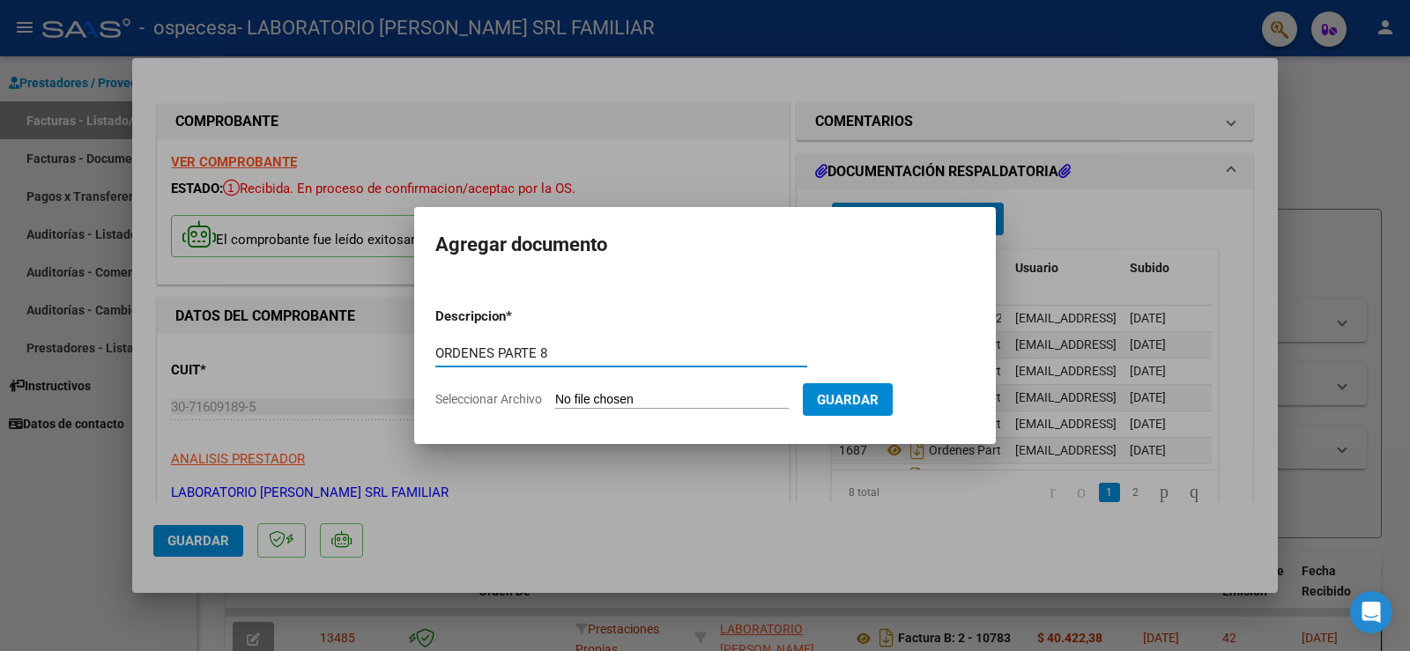
type input "ORDENES PARTE 8"
click at [686, 395] on input "Seleccionar Archivo" at bounding box center [672, 400] width 234 height 17
type input "C:\fakepath\CERAMISTAS 8.pdf"
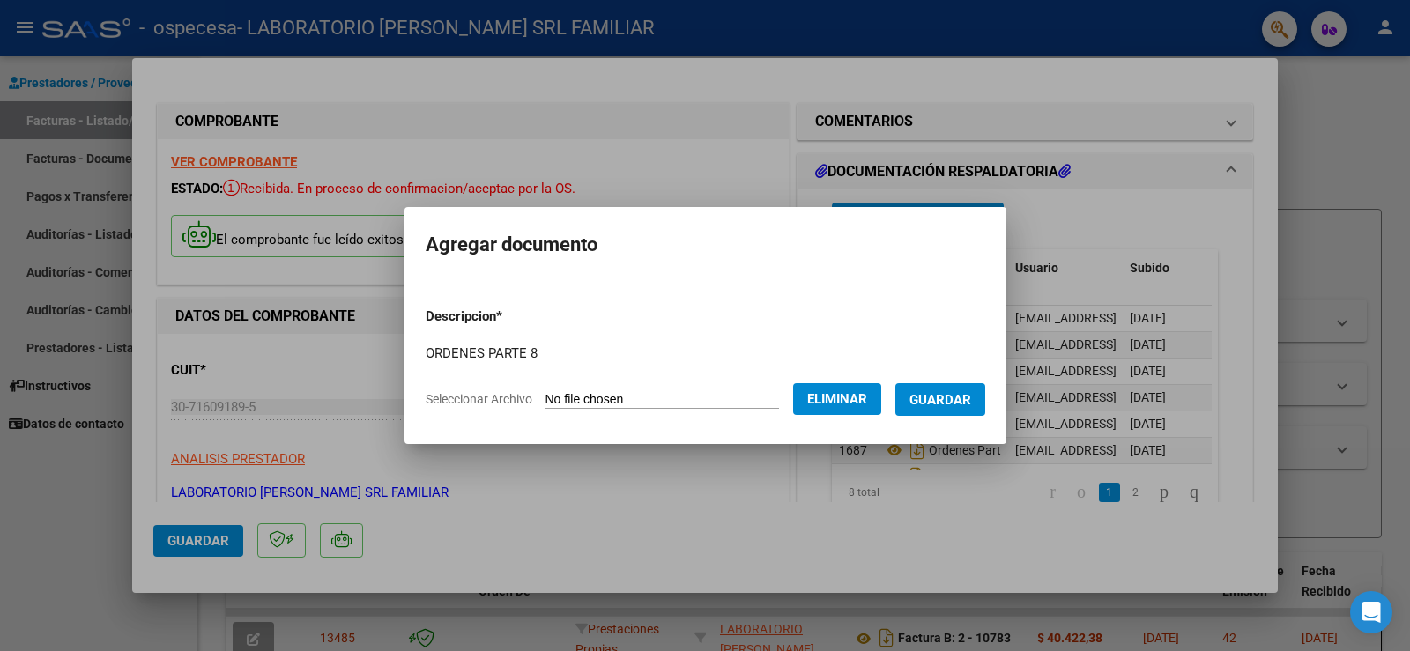
click at [962, 403] on span "Guardar" at bounding box center [941, 400] width 62 height 16
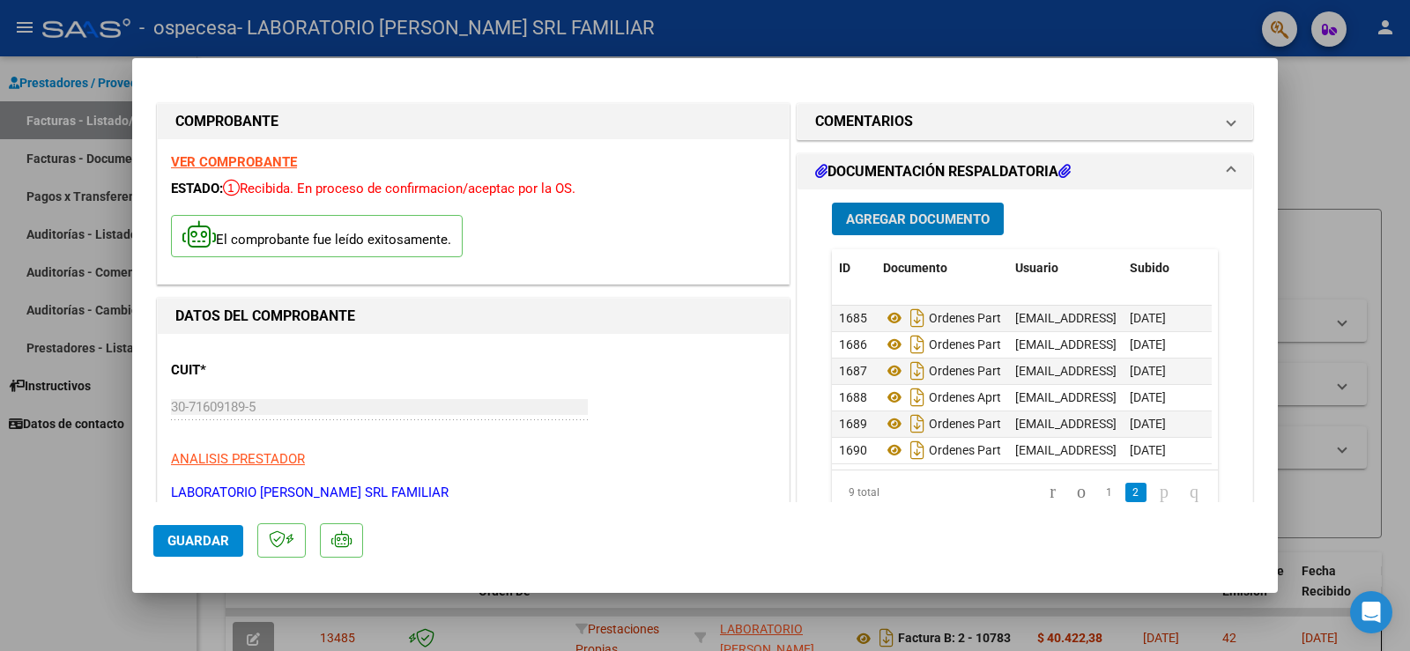
click at [178, 528] on button "Guardar" at bounding box center [198, 541] width 90 height 32
